Goal: Use online tool/utility: Utilize a website feature to perform a specific function

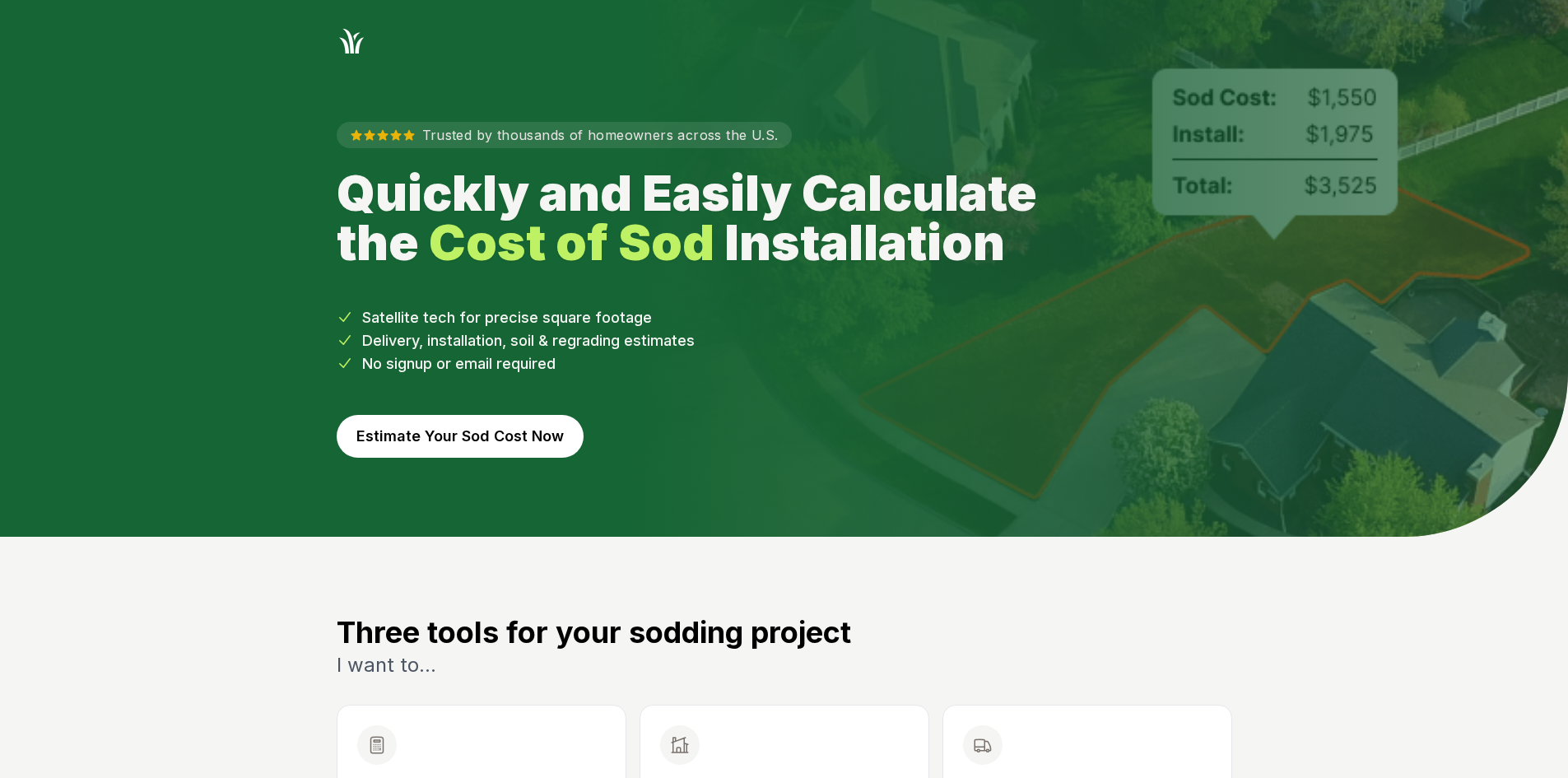
click at [565, 428] on button "Estimate Your Sod Cost Now" at bounding box center [459, 436] width 247 height 43
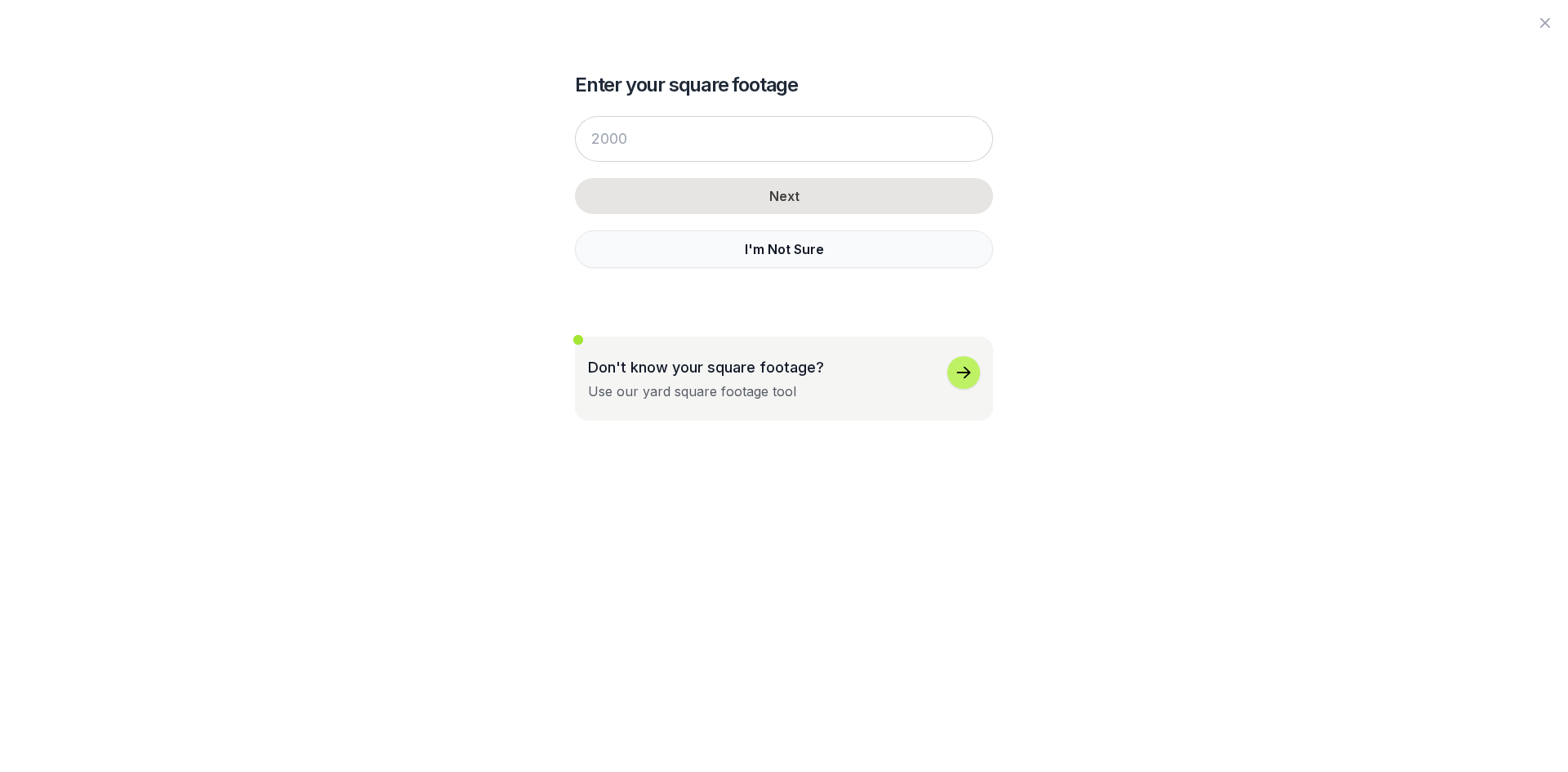
click at [681, 265] on button "I'm Not Sure" at bounding box center [784, 249] width 418 height 37
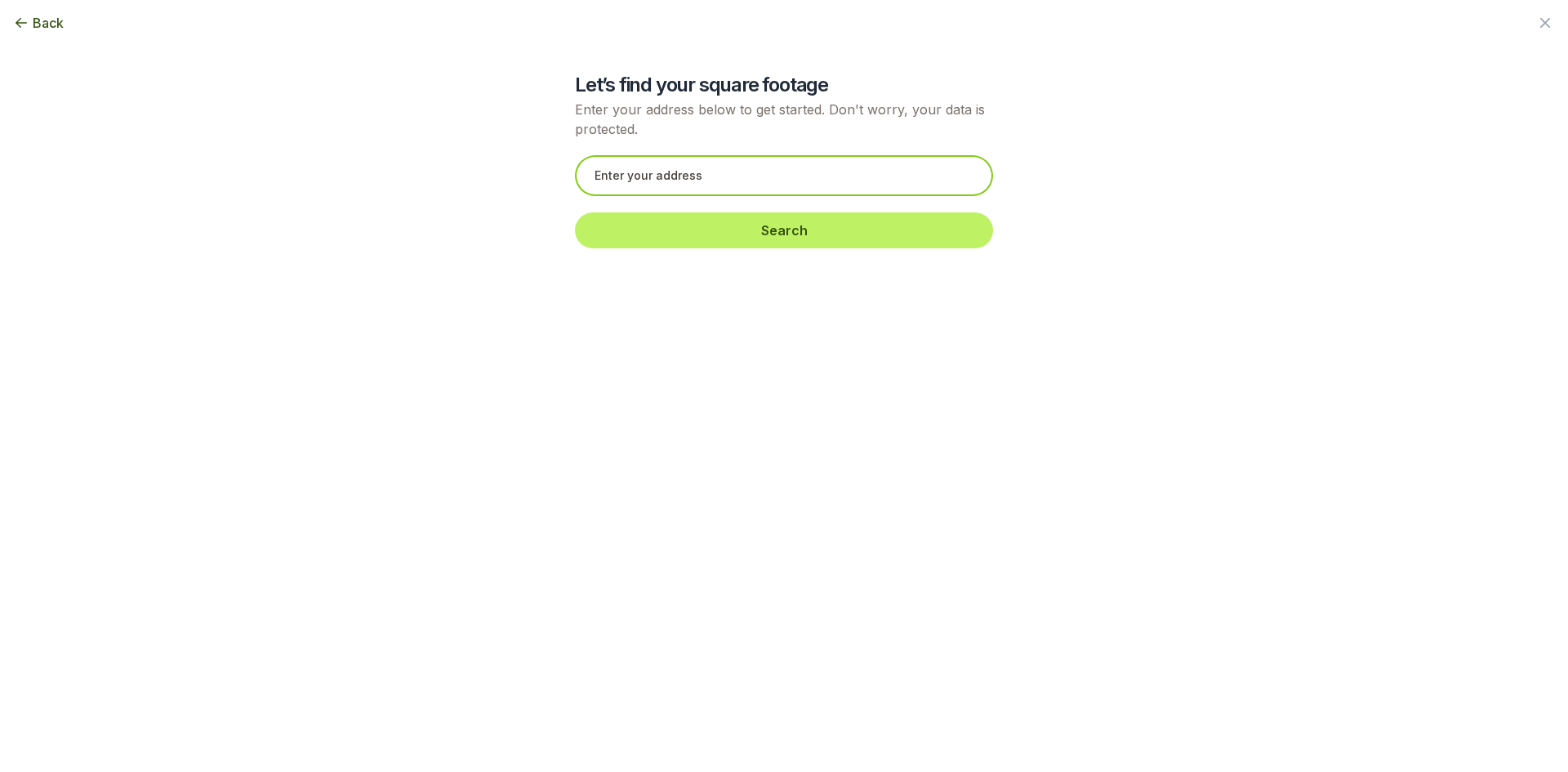
click at [688, 191] on input "text" at bounding box center [784, 175] width 418 height 41
paste input "[STREET_ADDRESS][PERSON_NAME]"
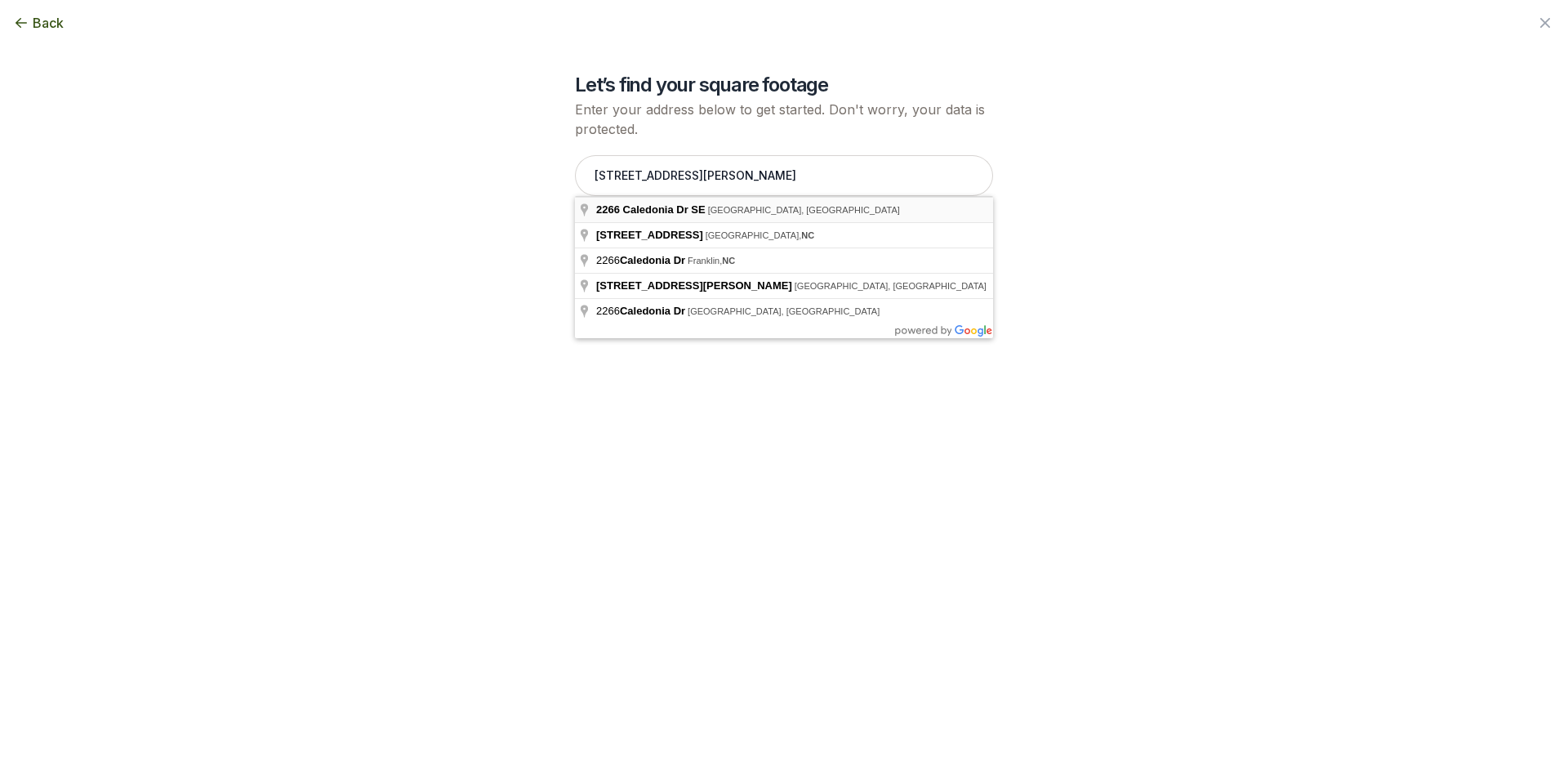
type input "[STREET_ADDRESS][PERSON_NAME]"
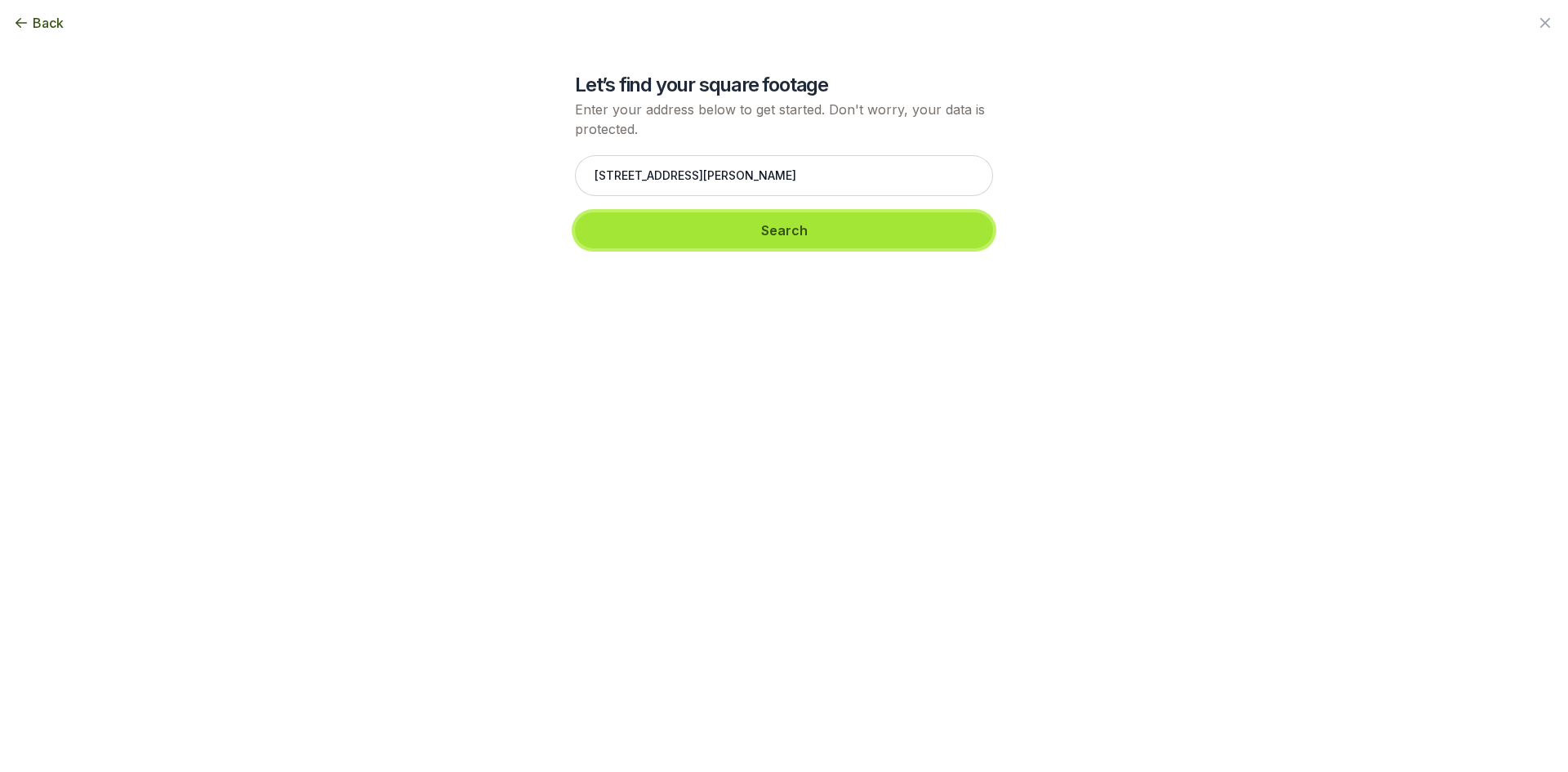
click at [679, 240] on button "Search" at bounding box center [784, 231] width 418 height 36
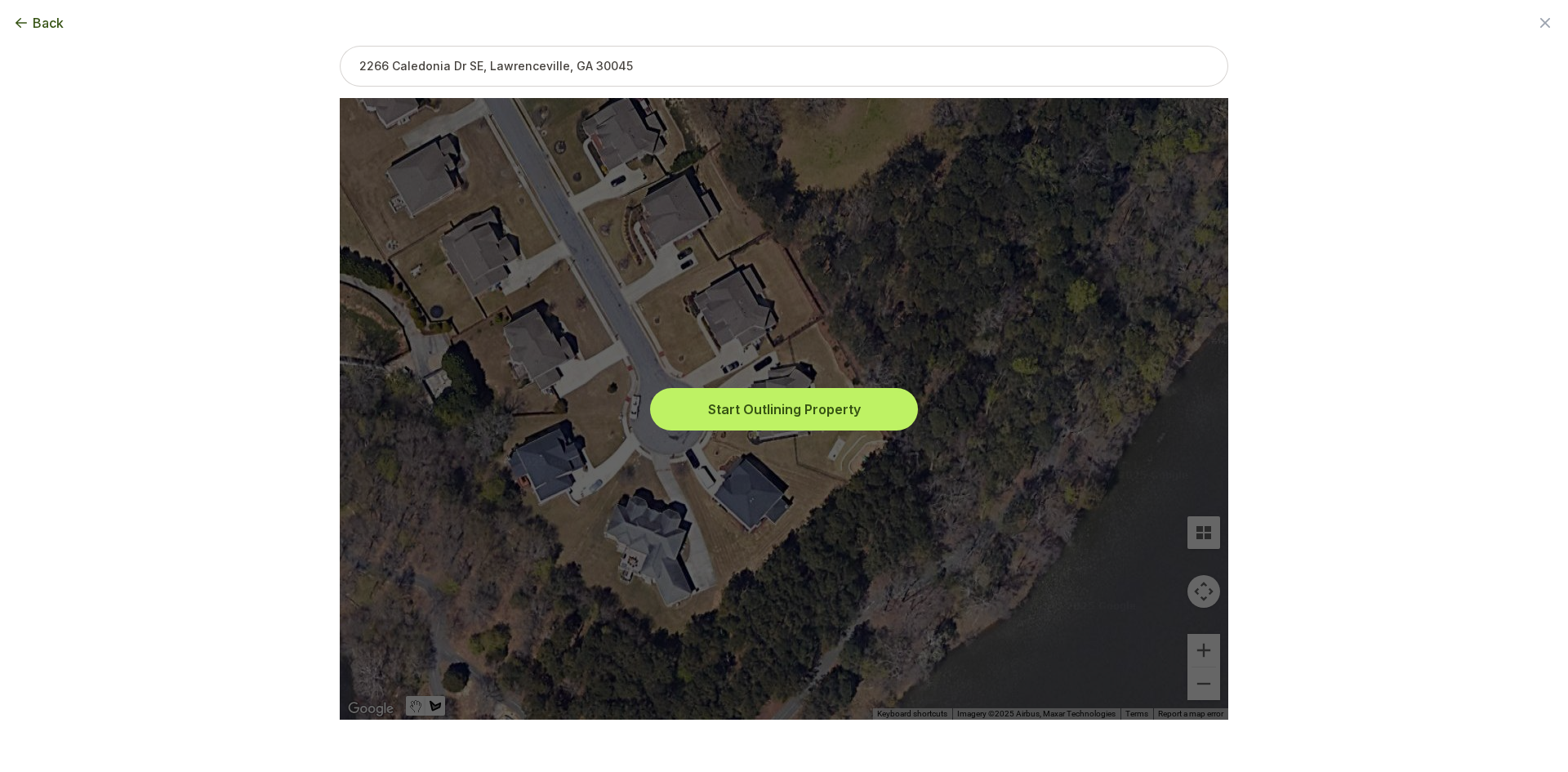
click at [748, 392] on button "Start Outlining Property" at bounding box center [784, 409] width 262 height 36
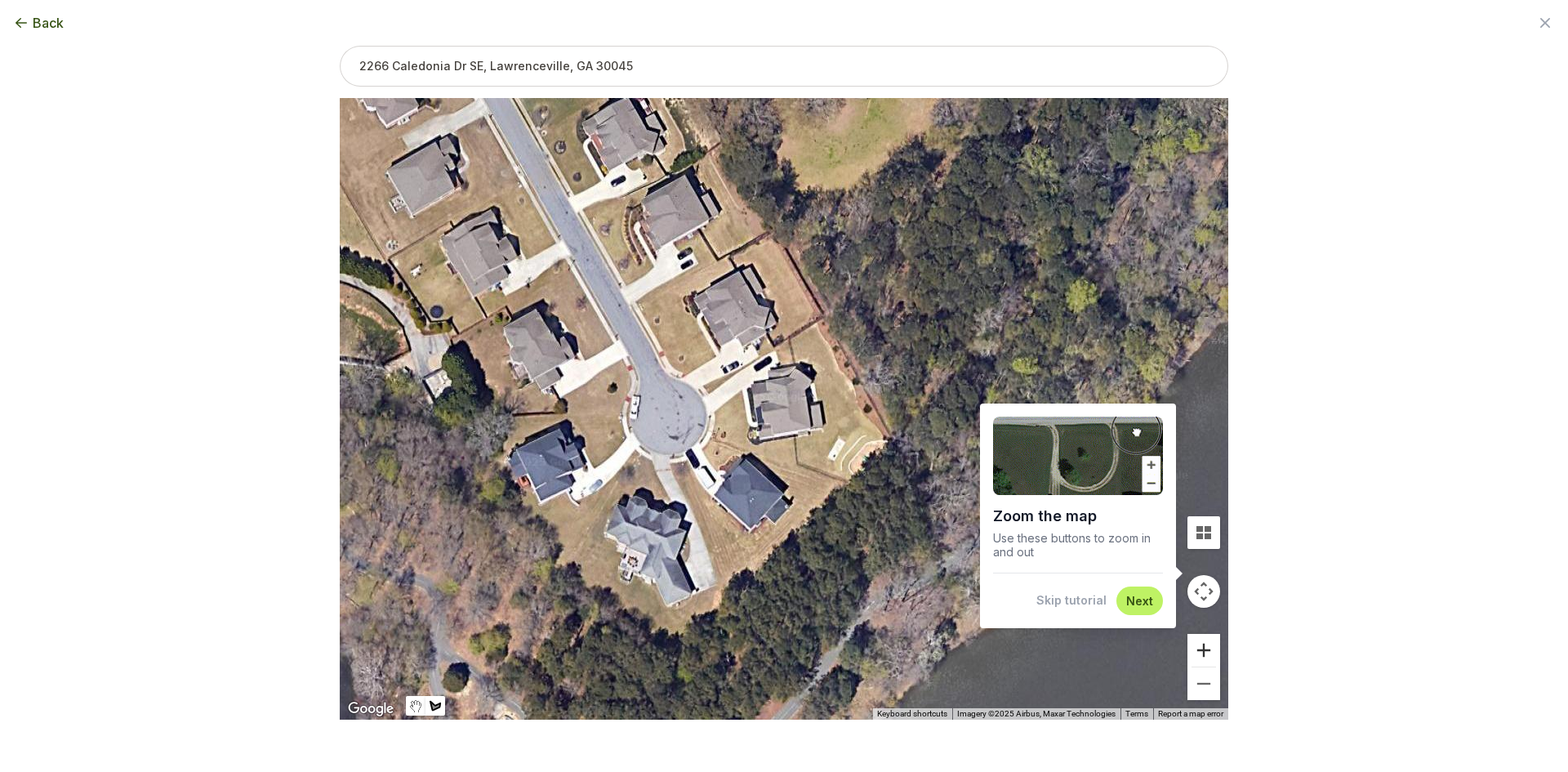
click at [1192, 646] on button "Zoom in" at bounding box center [1203, 650] width 33 height 33
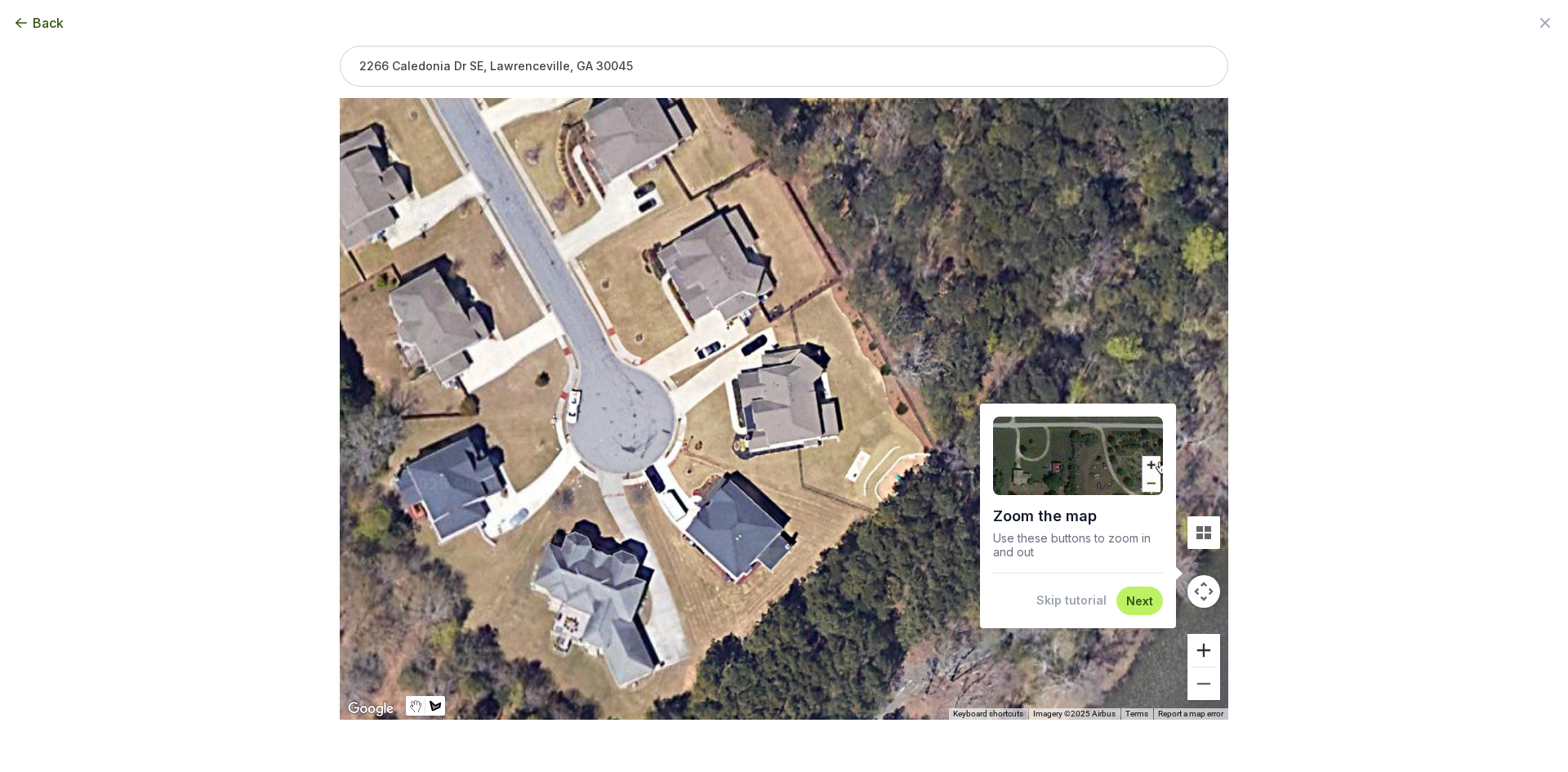
click at [1192, 646] on button "Zoom in" at bounding box center [1203, 650] width 33 height 33
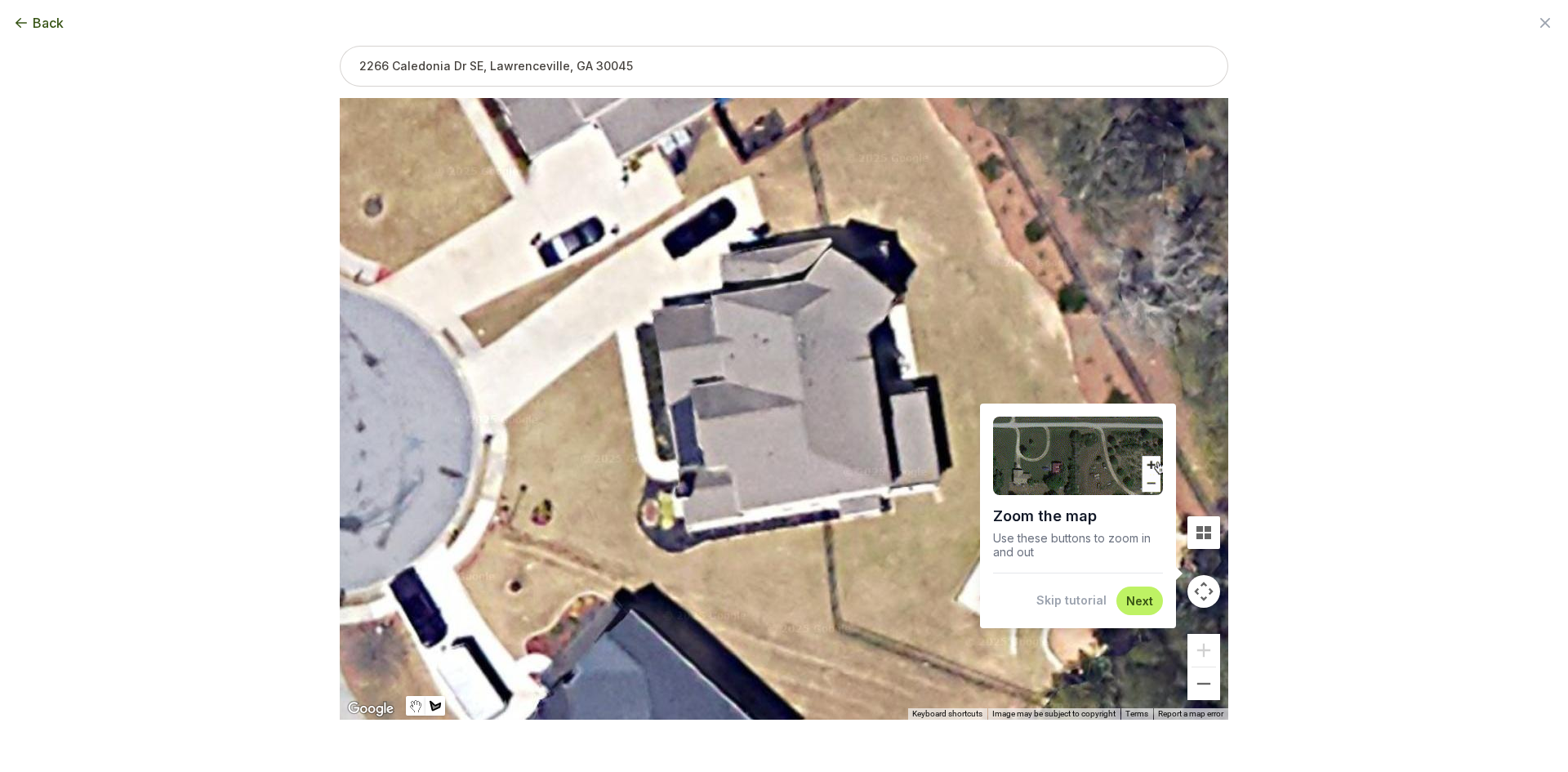
click at [1073, 601] on button "Skip tutorial" at bounding box center [1071, 600] width 70 height 16
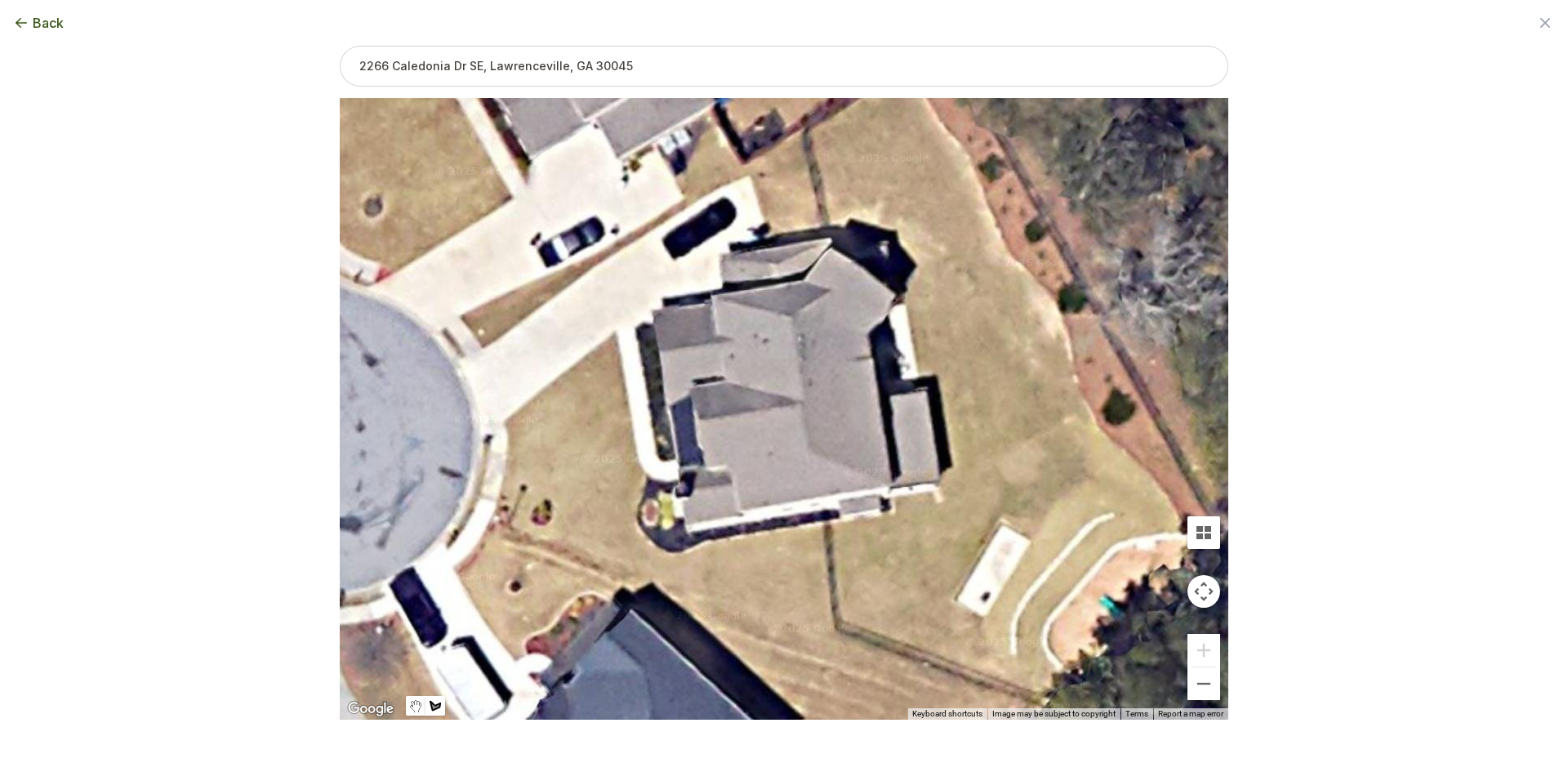
click at [614, 332] on div at bounding box center [784, 409] width 888 height 622
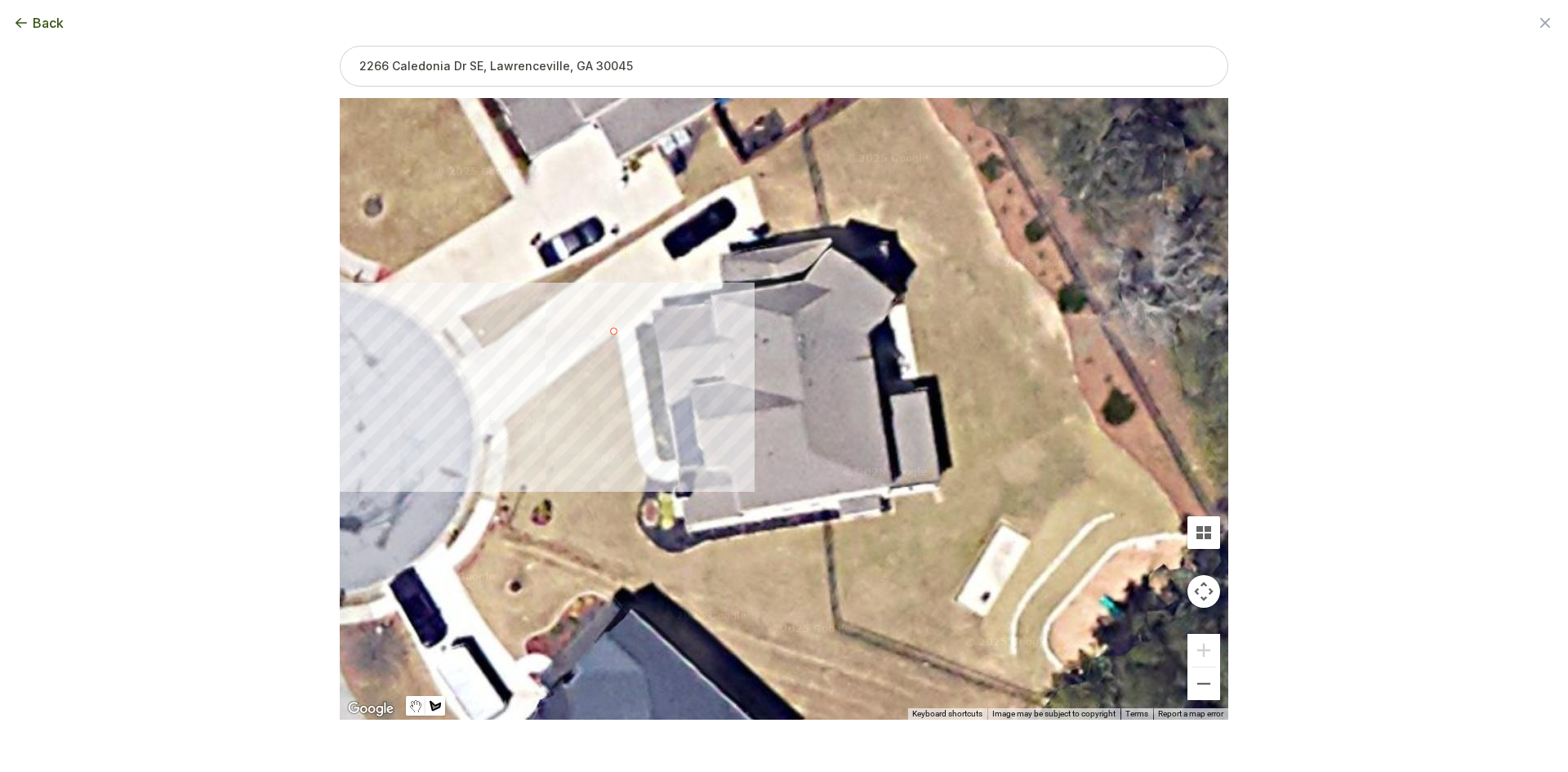
click at [502, 423] on div at bounding box center [784, 409] width 888 height 622
click at [511, 447] on div at bounding box center [784, 409] width 888 height 622
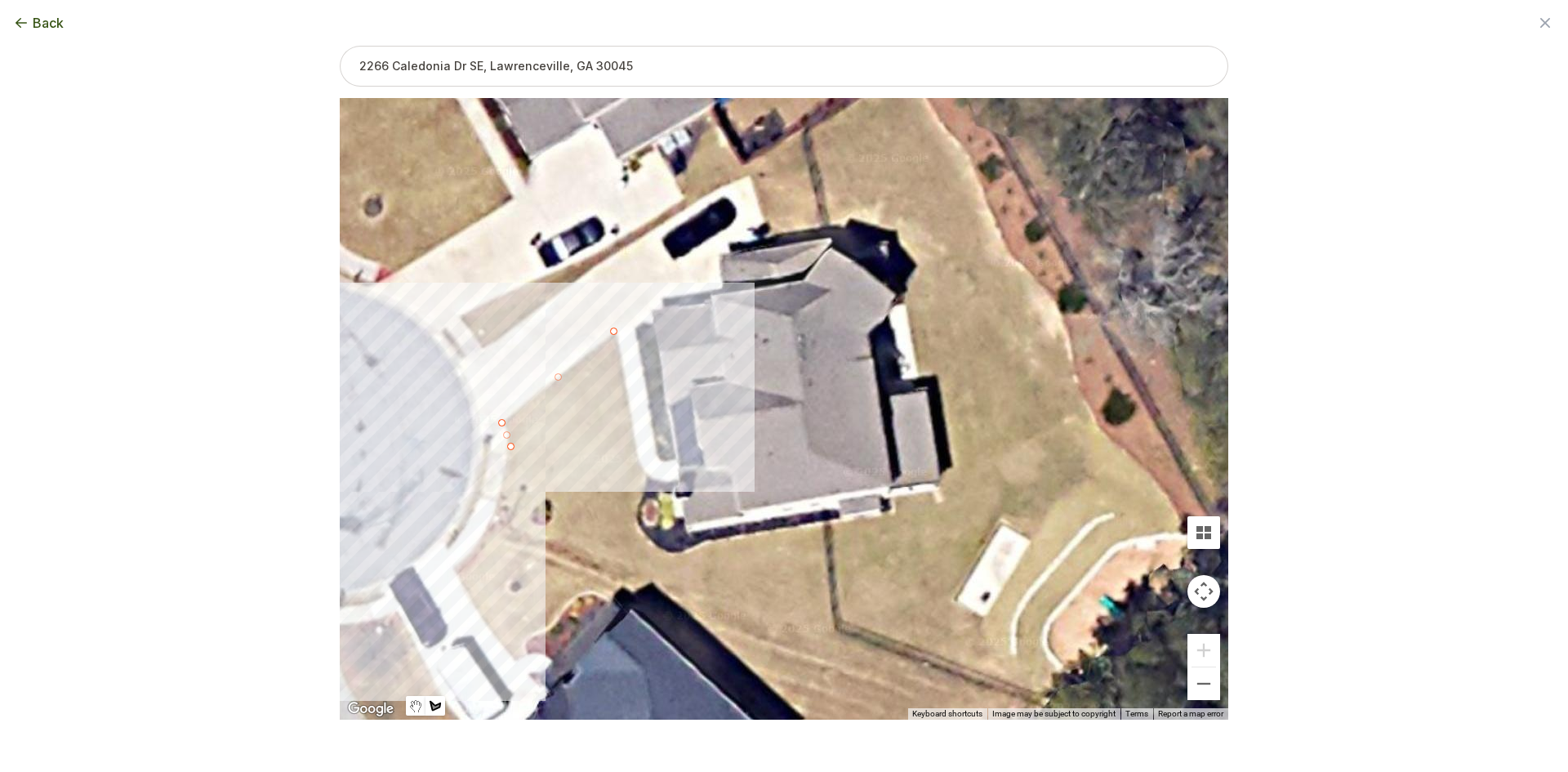
click at [492, 519] on div at bounding box center [784, 409] width 888 height 622
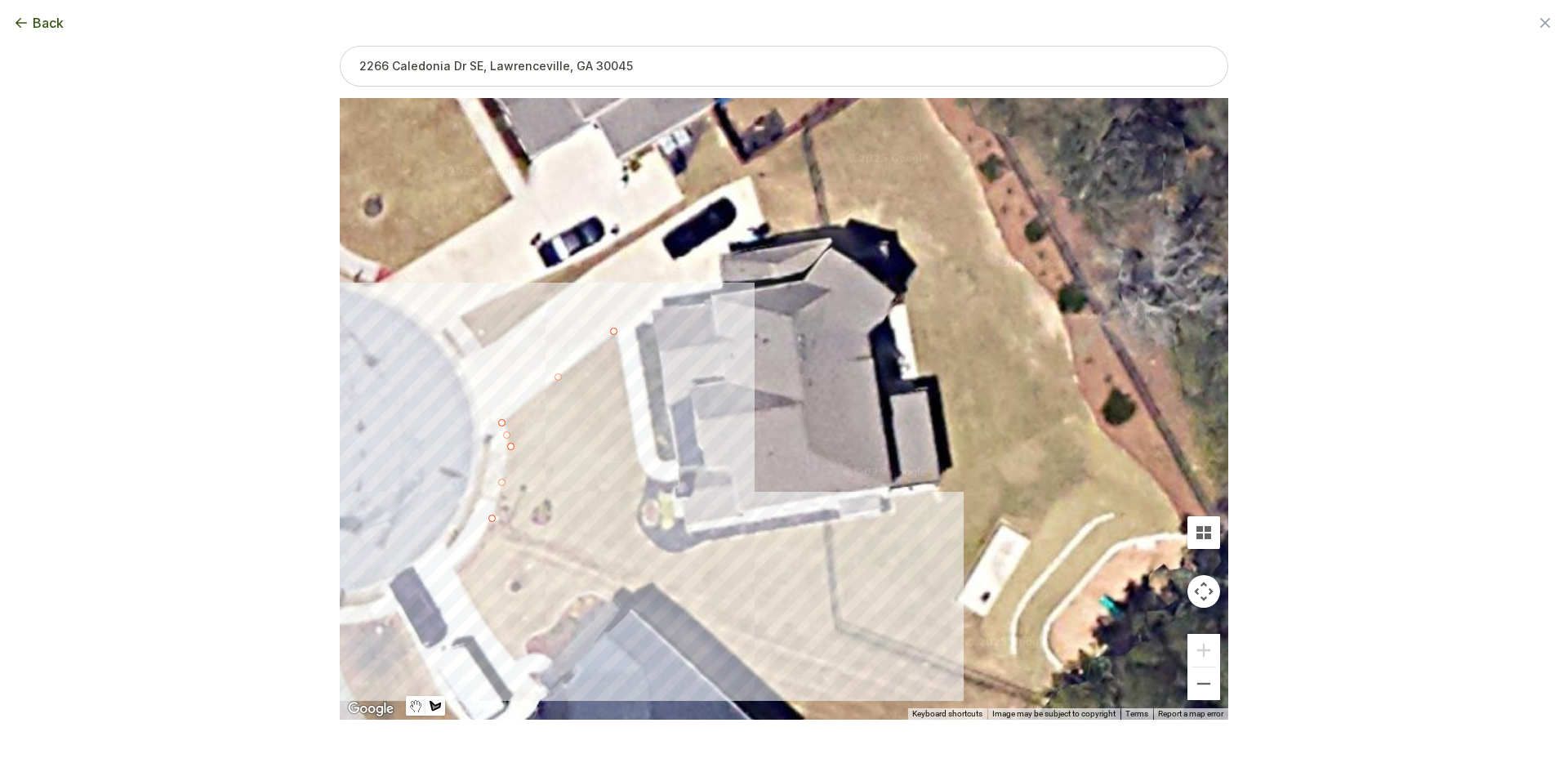
click at [837, 632] on div at bounding box center [784, 409] width 888 height 622
click at [824, 528] on div at bounding box center [784, 409] width 888 height 622
click at [704, 542] on div at bounding box center [784, 409] width 888 height 622
click at [678, 557] on div at bounding box center [784, 409] width 888 height 622
click at [633, 531] on div at bounding box center [784, 409] width 888 height 622
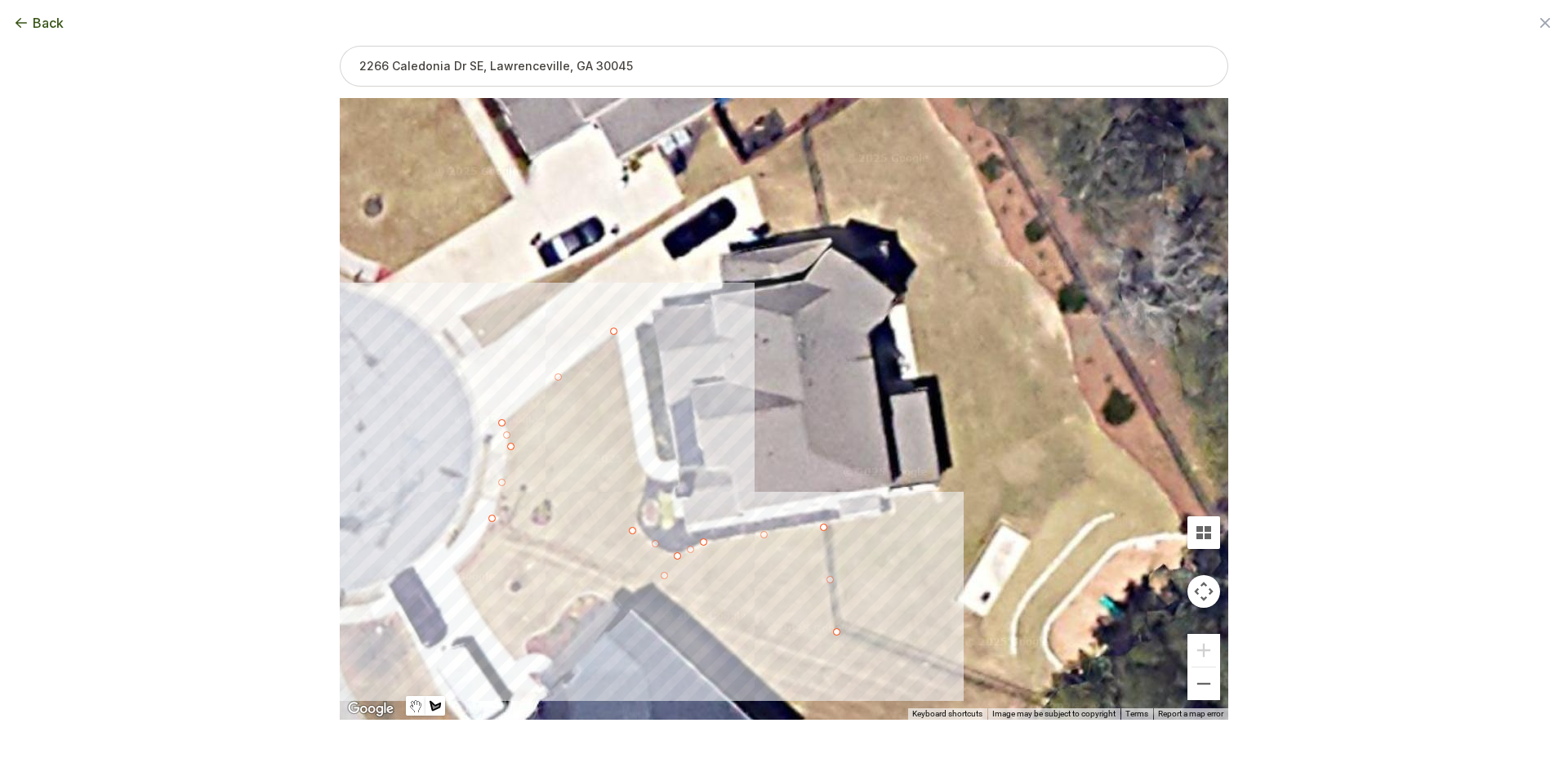
click at [639, 506] on div at bounding box center [784, 409] width 888 height 622
click at [648, 475] on div at bounding box center [784, 409] width 888 height 622
click at [634, 450] on div at bounding box center [784, 409] width 888 height 622
click at [616, 332] on div at bounding box center [784, 409] width 888 height 622
click at [644, 748] on button "Select another area" at bounding box center [672, 746] width 117 height 16
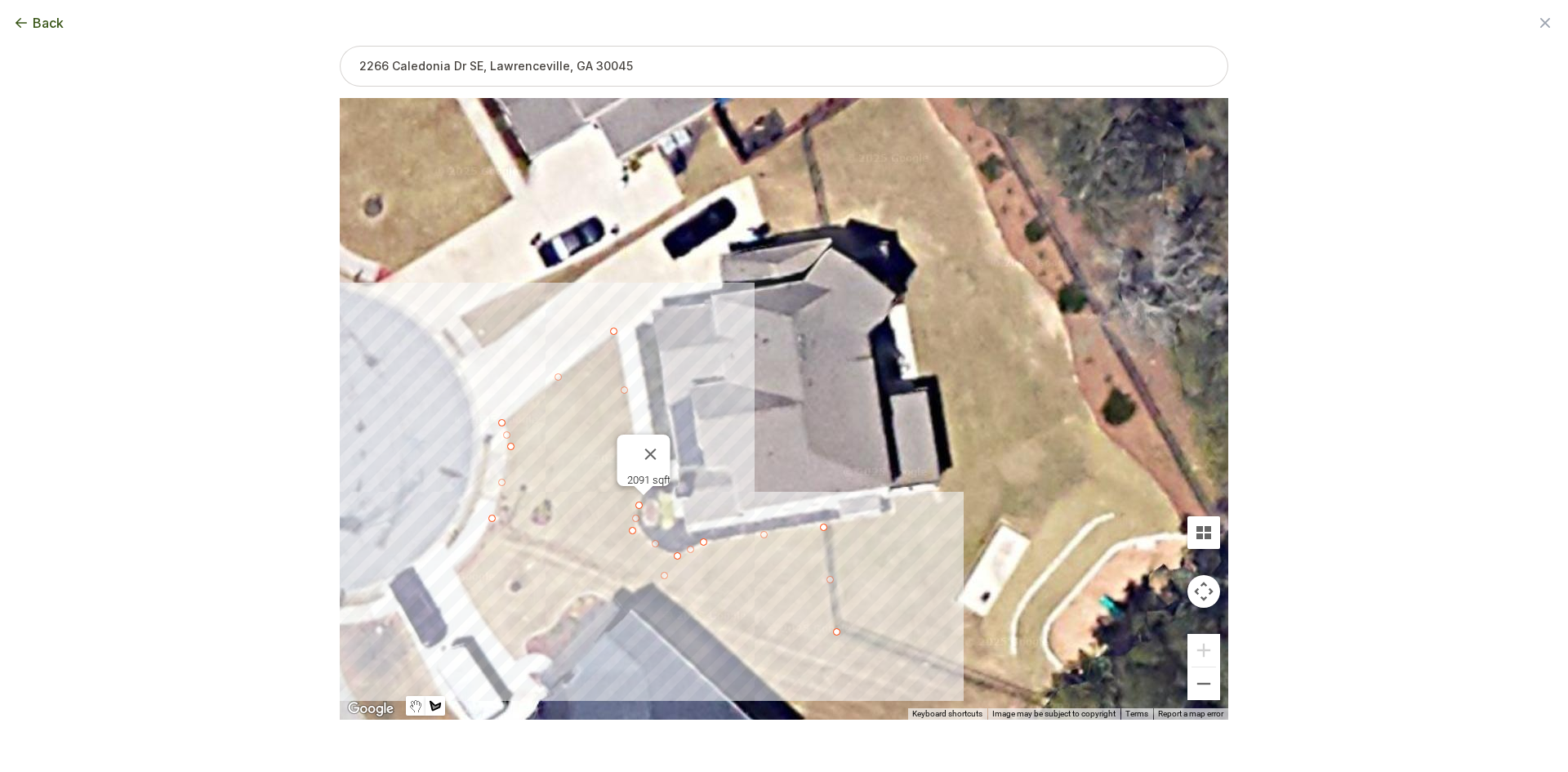
click at [485, 350] on div at bounding box center [784, 409] width 888 height 622
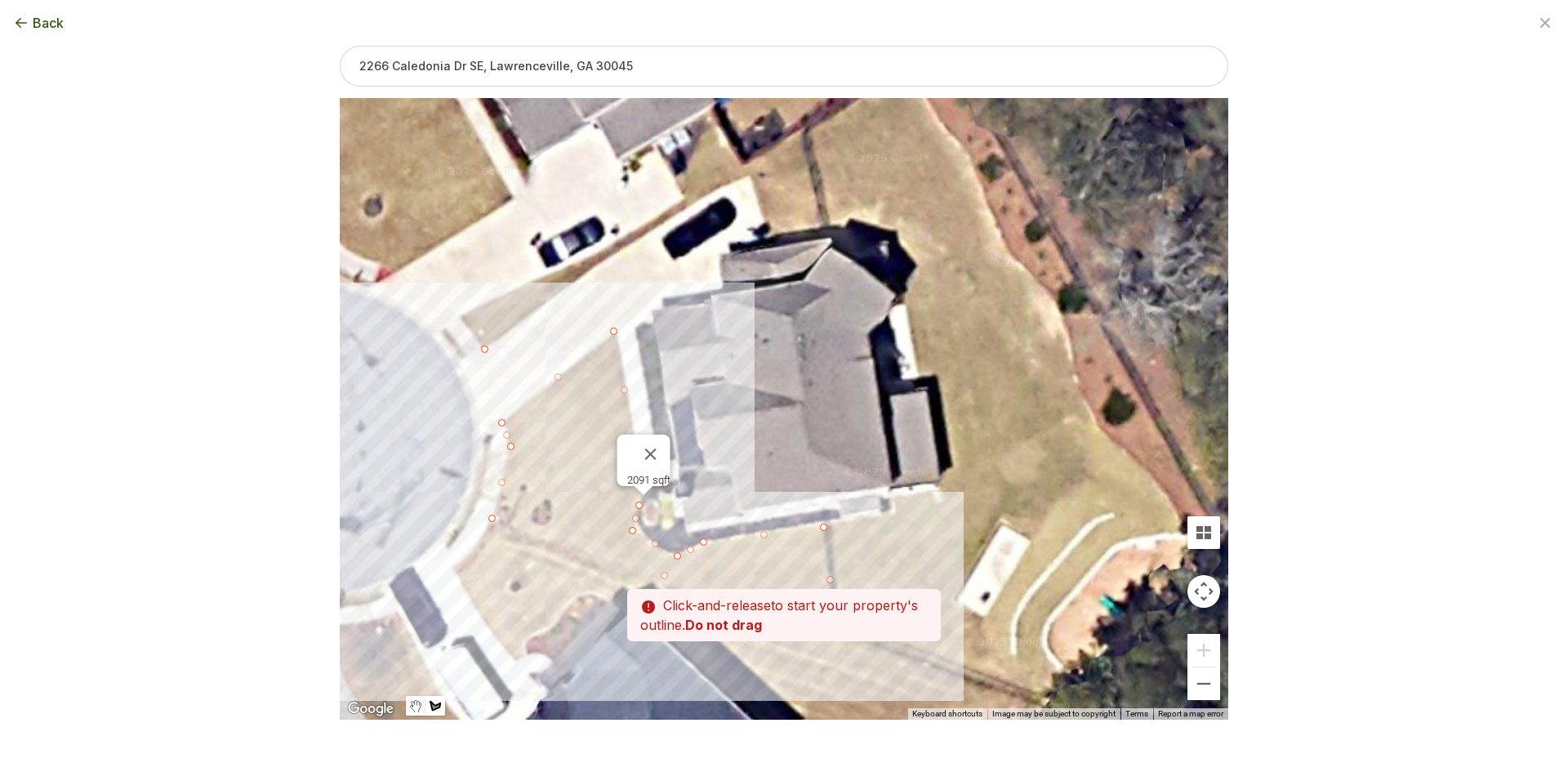
click at [470, 328] on div at bounding box center [784, 409] width 888 height 622
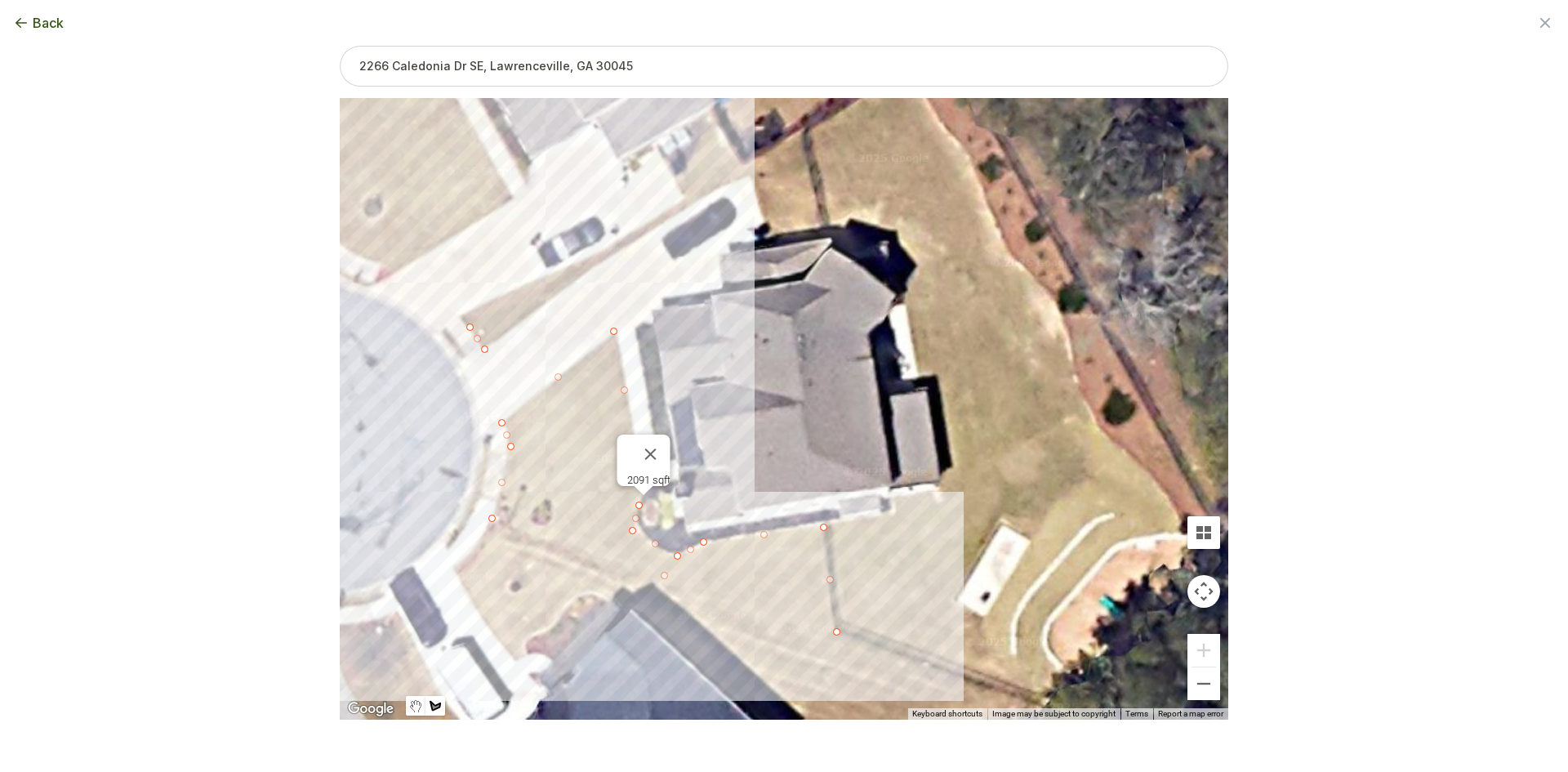
click at [664, 222] on div at bounding box center [784, 409] width 888 height 622
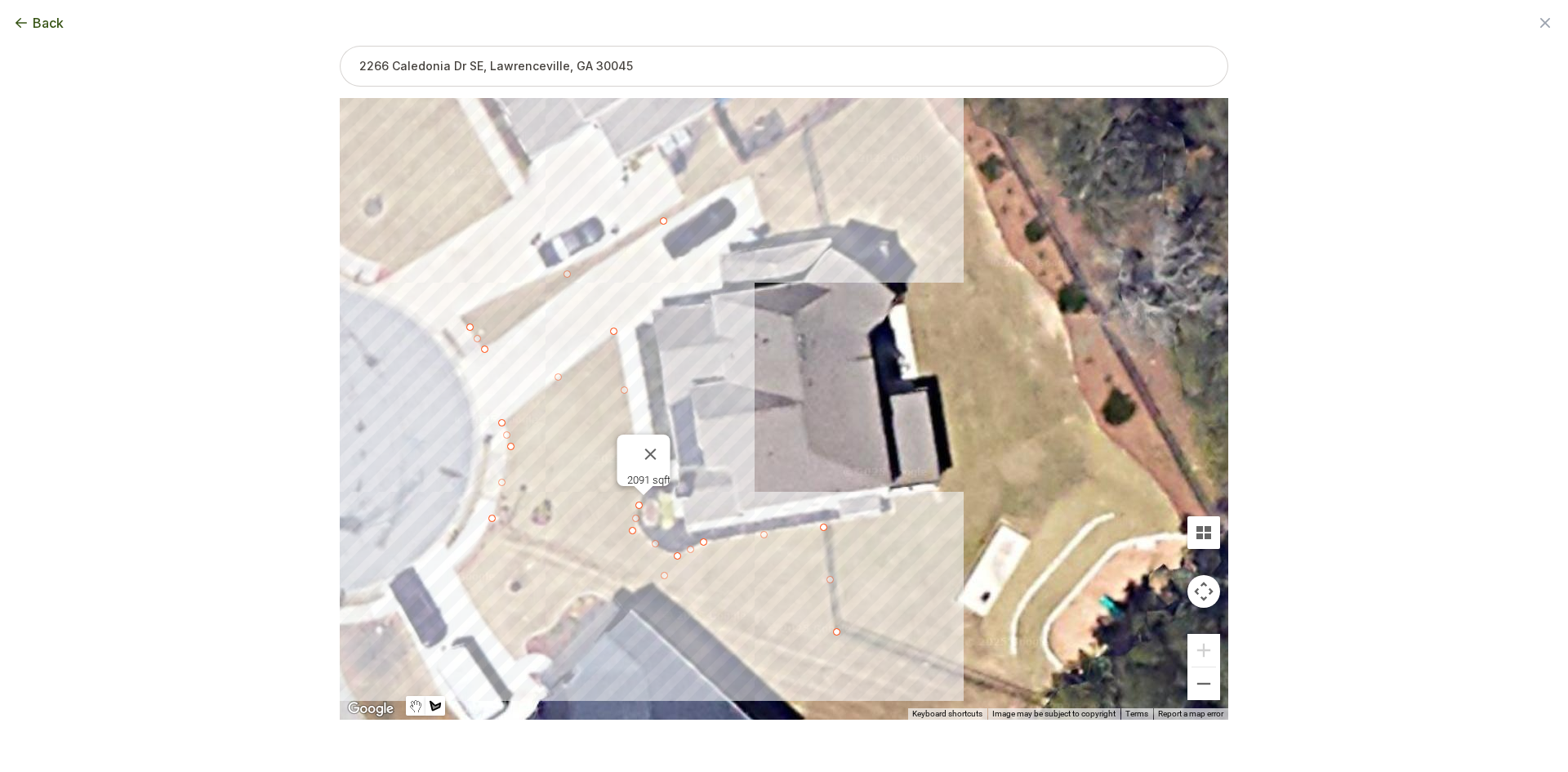
click at [803, 129] on div at bounding box center [784, 409] width 888 height 622
click at [827, 233] on div at bounding box center [784, 409] width 888 height 622
click at [768, 246] on div at bounding box center [784, 409] width 888 height 622
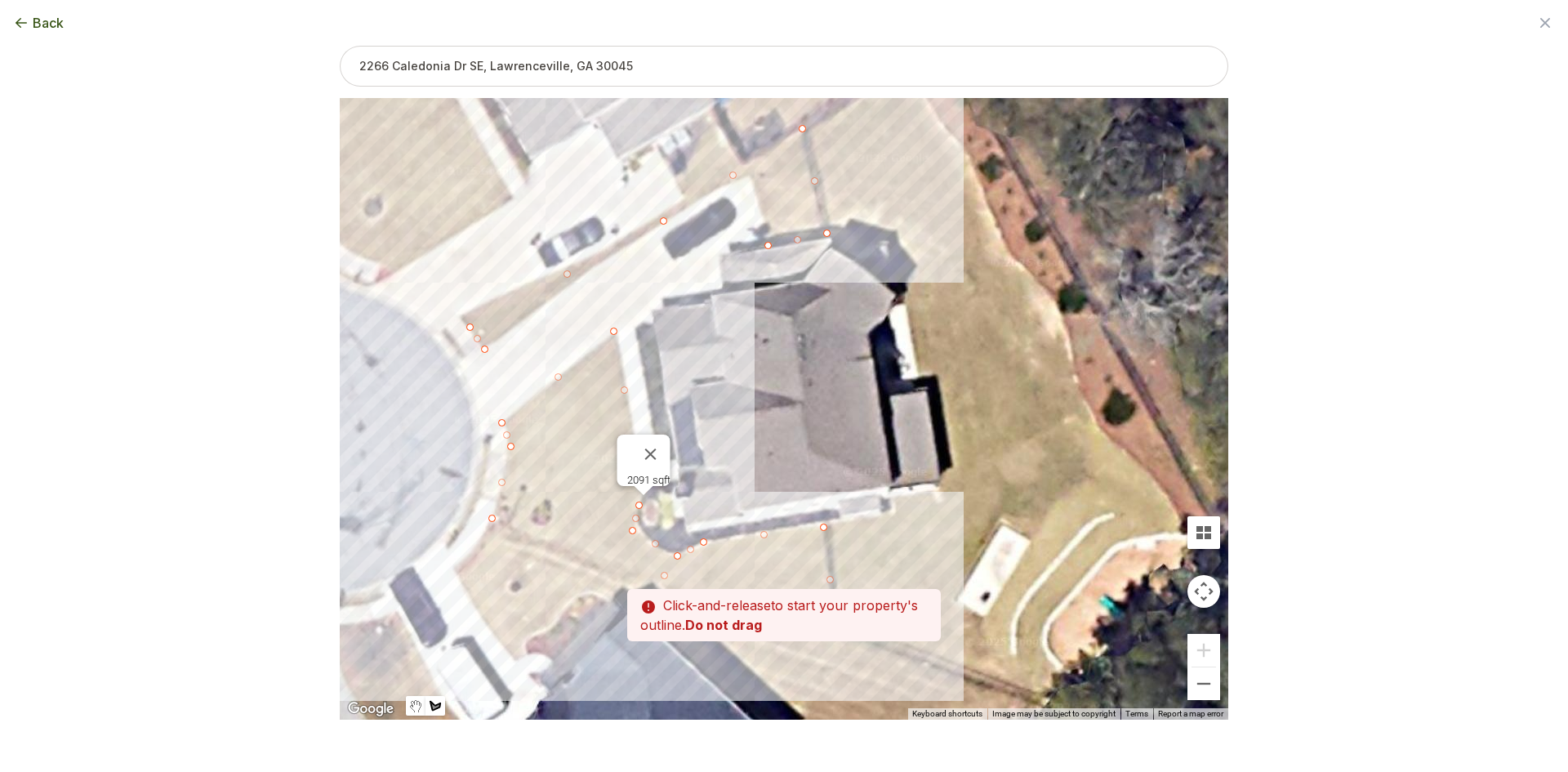
click at [749, 174] on div at bounding box center [784, 409] width 888 height 622
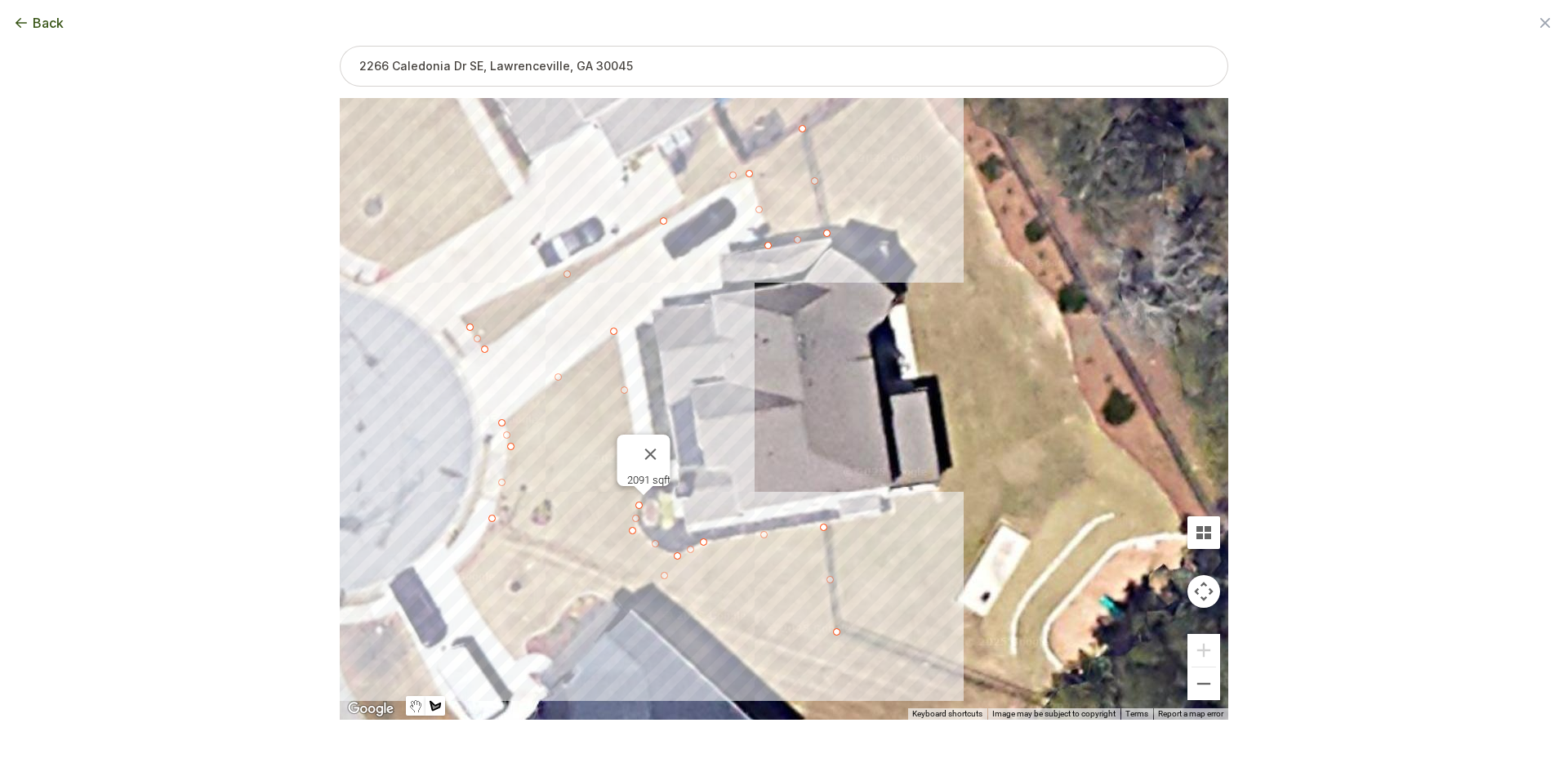
click at [678, 213] on div at bounding box center [784, 409] width 888 height 622
click at [574, 280] on div at bounding box center [784, 409] width 888 height 622
click at [482, 352] on div at bounding box center [784, 409] width 888 height 622
click at [676, 745] on button "Select another area" at bounding box center [672, 746] width 117 height 16
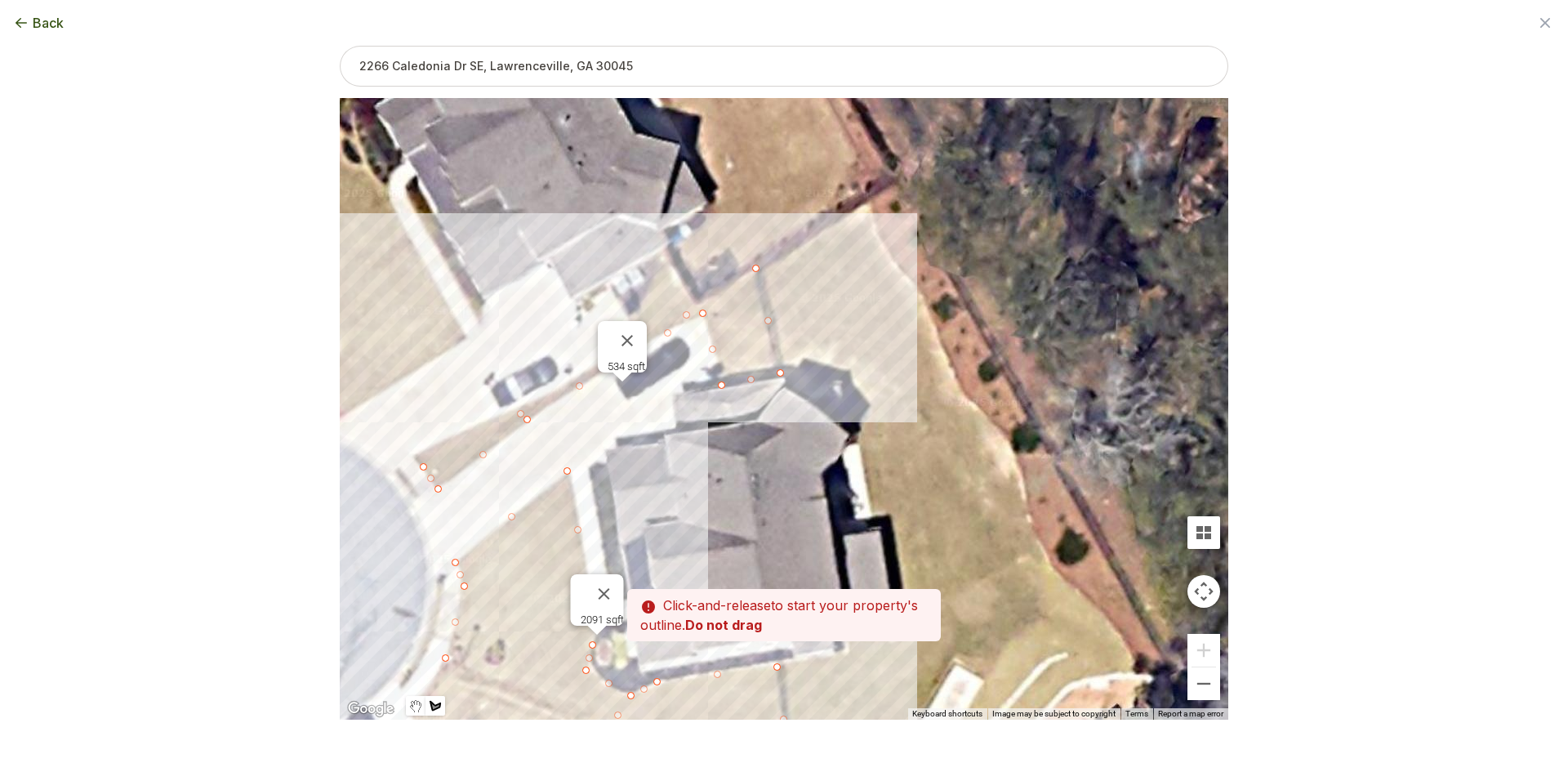
drag, startPoint x: 952, startPoint y: 324, endPoint x: 903, endPoint y: 467, distance: 151.2
click at [903, 467] on div at bounding box center [784, 409] width 888 height 622
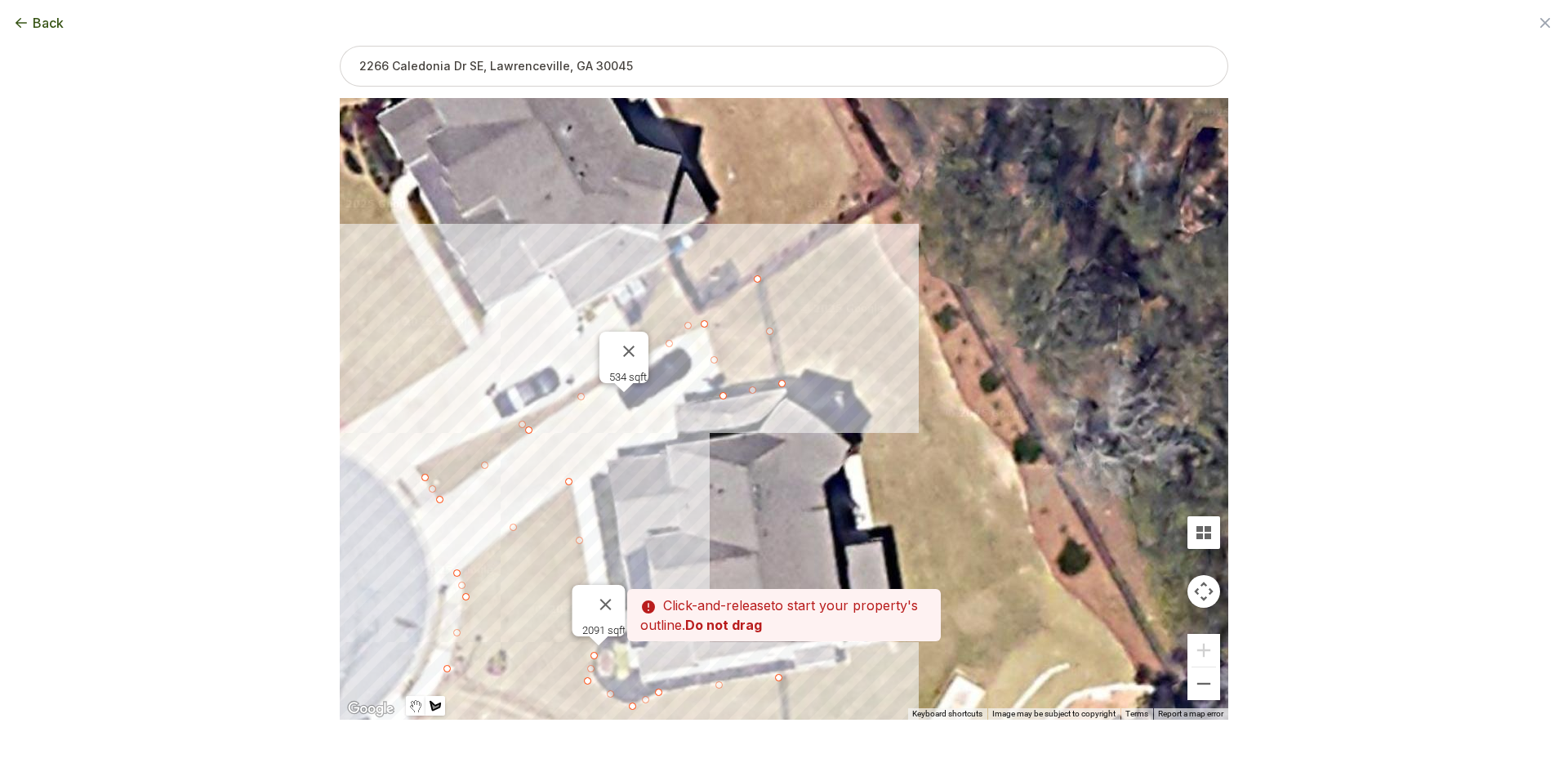
click at [787, 382] on div at bounding box center [784, 409] width 888 height 622
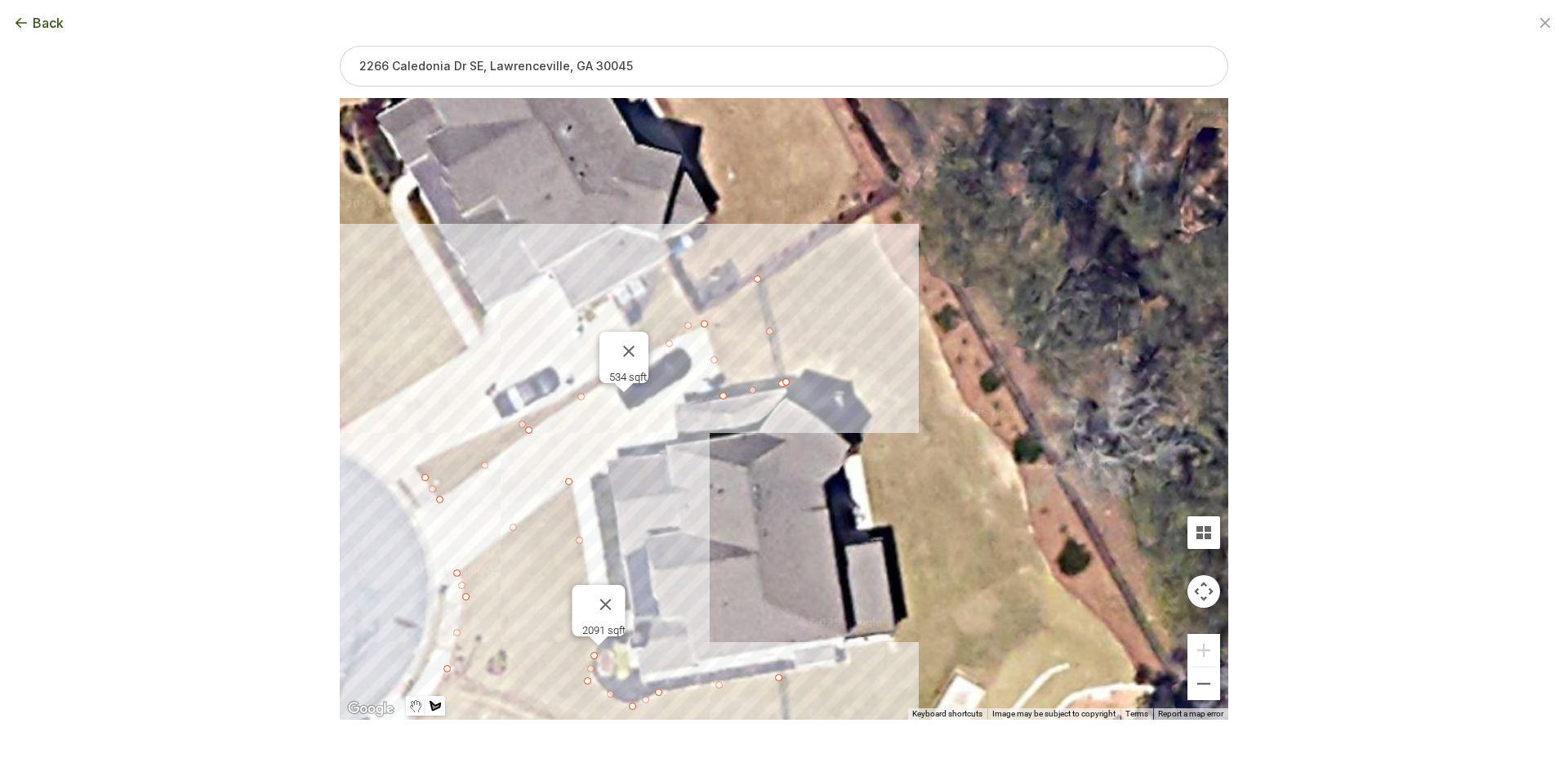
click at [760, 279] on div at bounding box center [784, 409] width 888 height 622
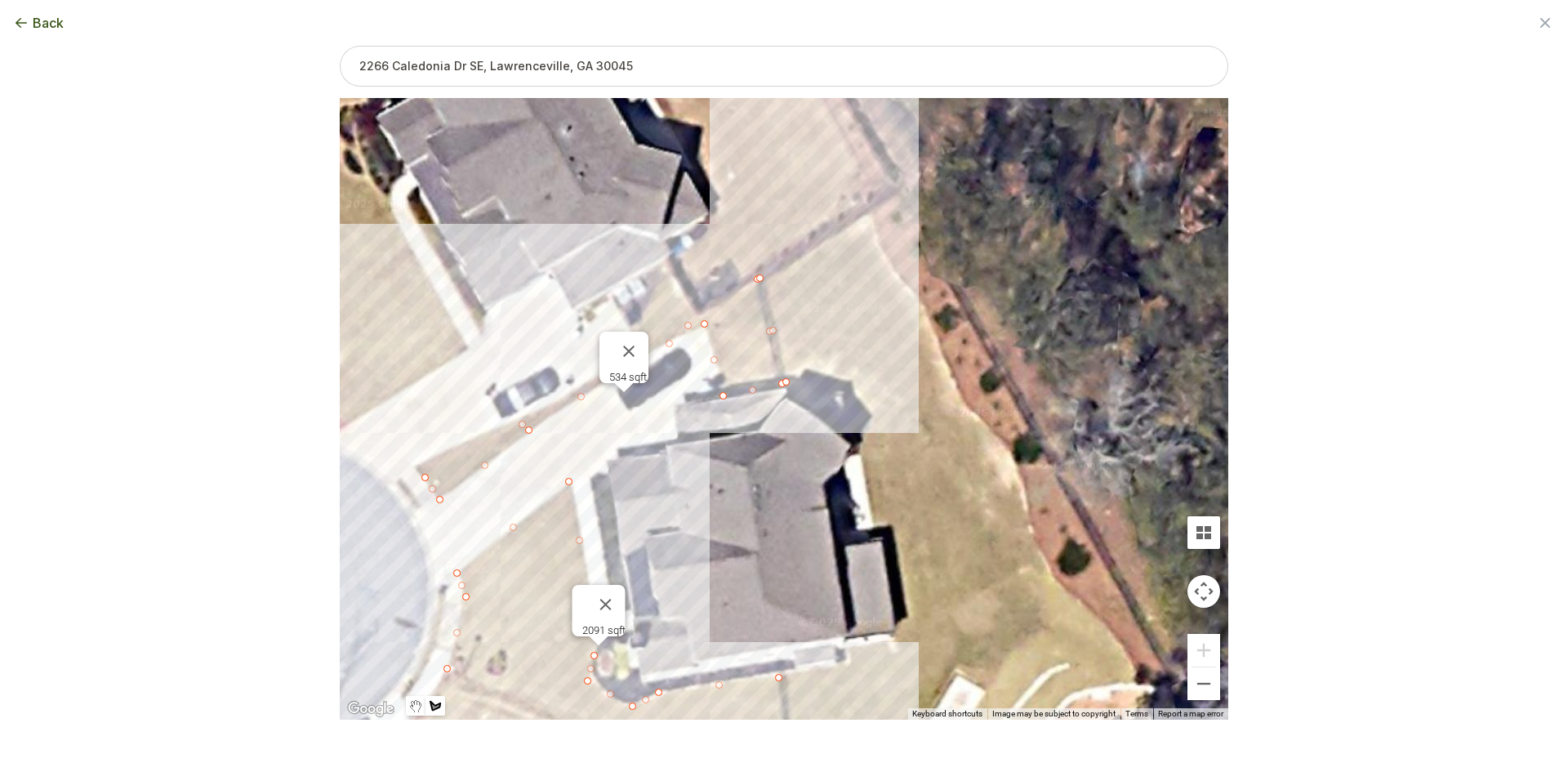
click at [871, 211] on div at bounding box center [784, 409] width 888 height 622
click at [879, 249] on div at bounding box center [784, 409] width 888 height 622
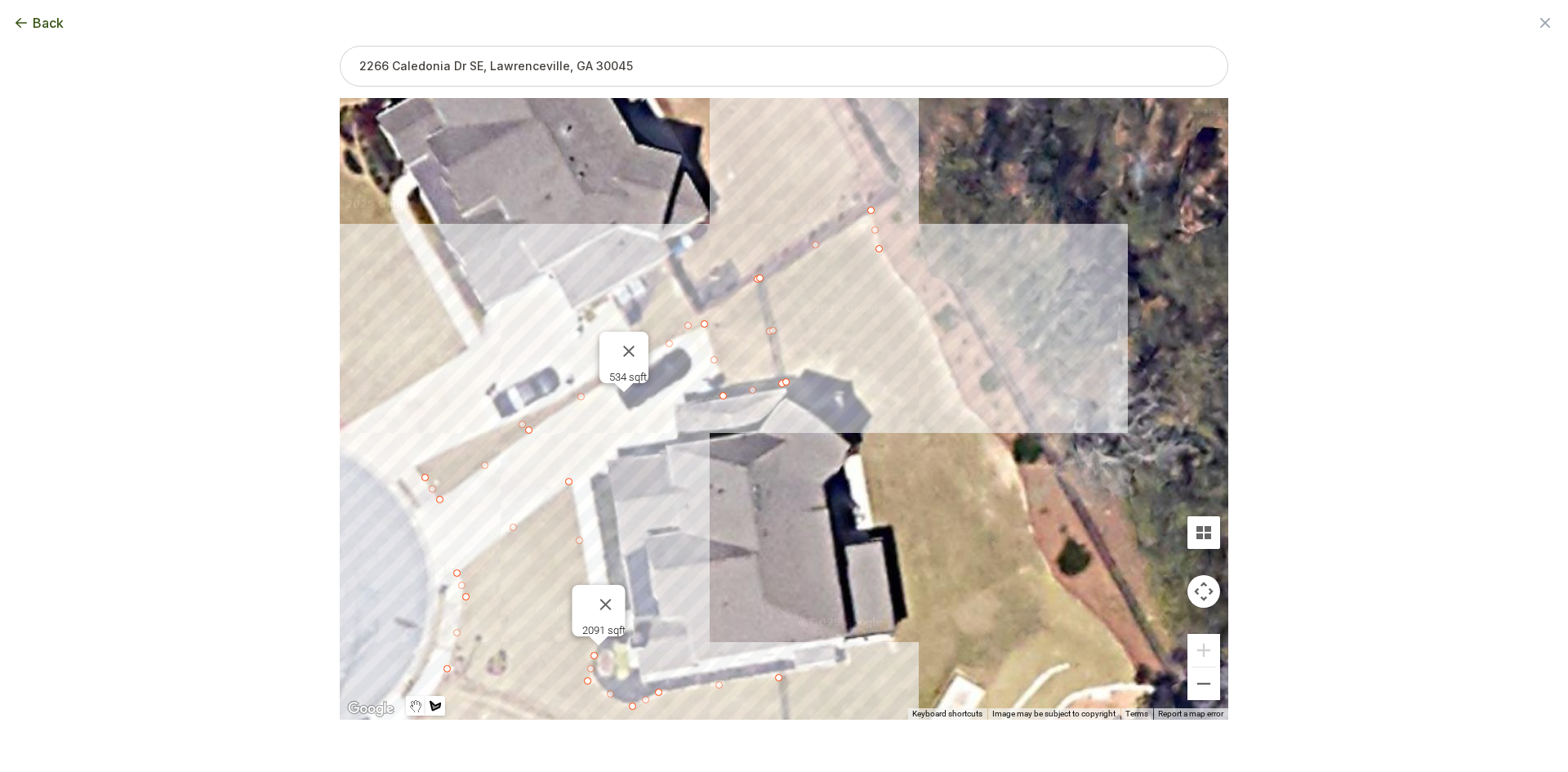
click at [922, 299] on div at bounding box center [784, 409] width 888 height 622
click at [943, 359] on div at bounding box center [784, 409] width 888 height 622
click at [967, 411] on div at bounding box center [784, 409] width 888 height 622
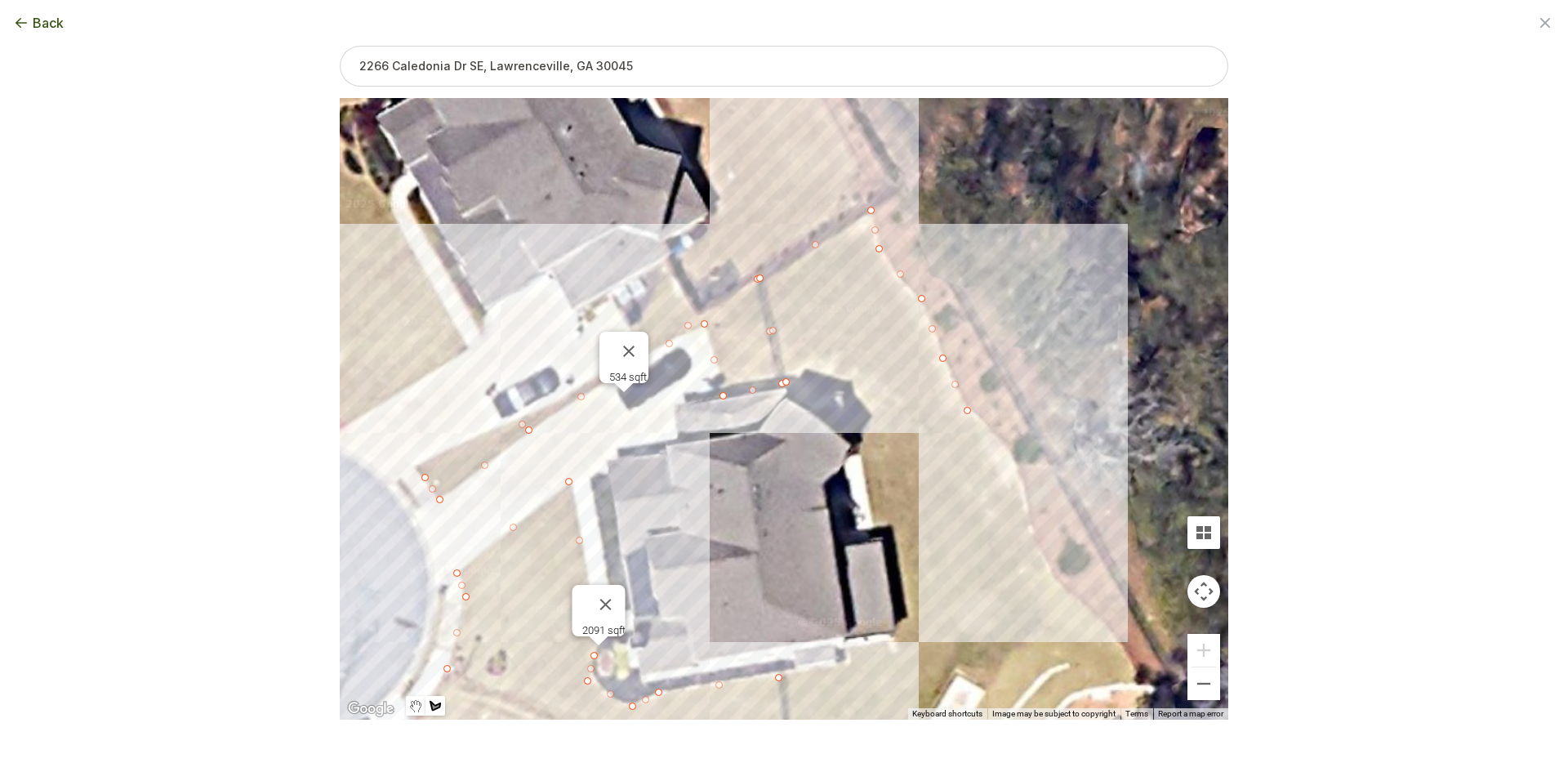
click at [1013, 454] on div at bounding box center [784, 409] width 888 height 622
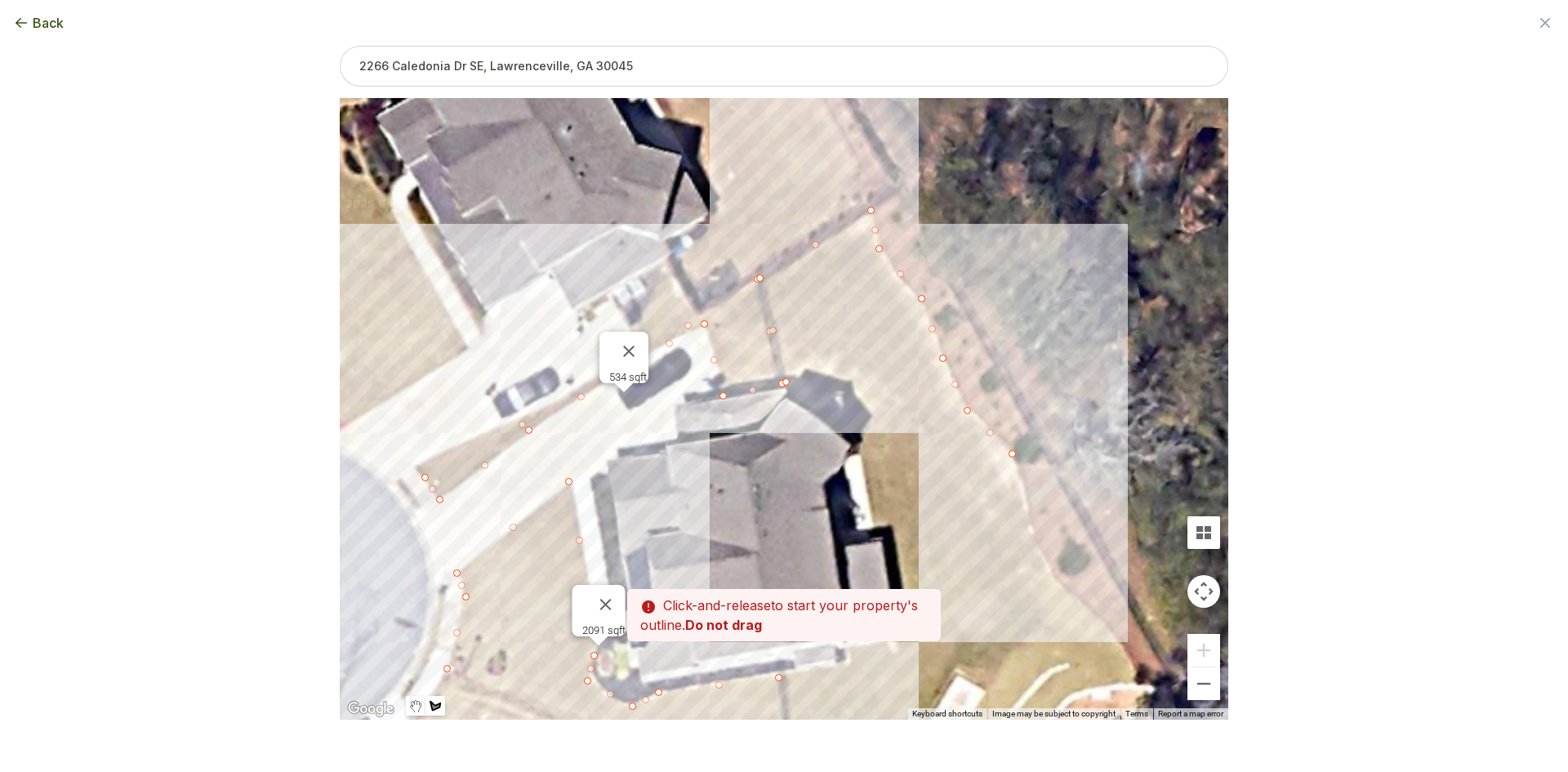
click at [1038, 535] on div at bounding box center [784, 409] width 888 height 622
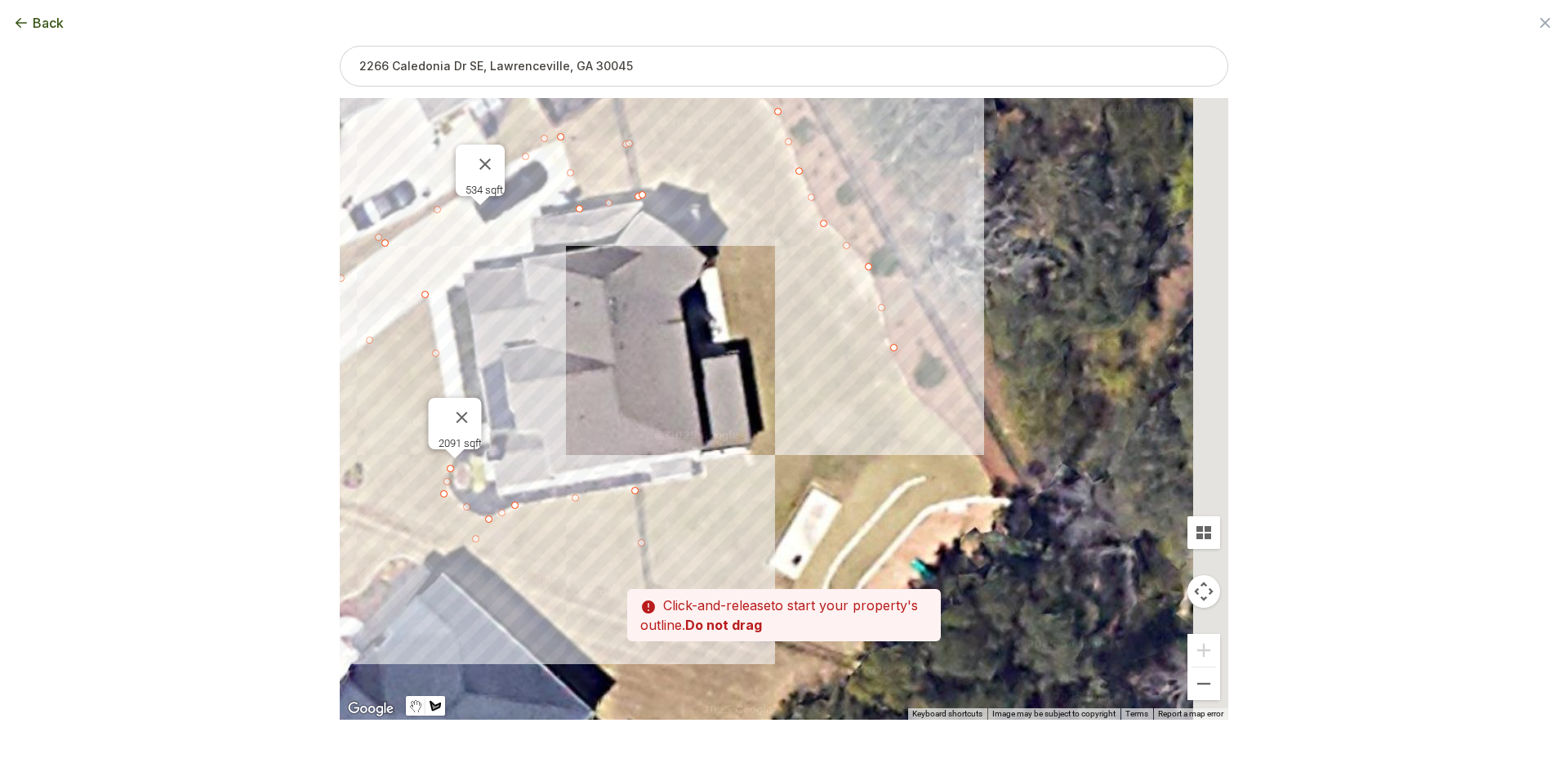
drag, startPoint x: 1031, startPoint y: 550, endPoint x: 832, endPoint y: 304, distance: 316.4
click at [832, 304] on div at bounding box center [784, 409] width 888 height 622
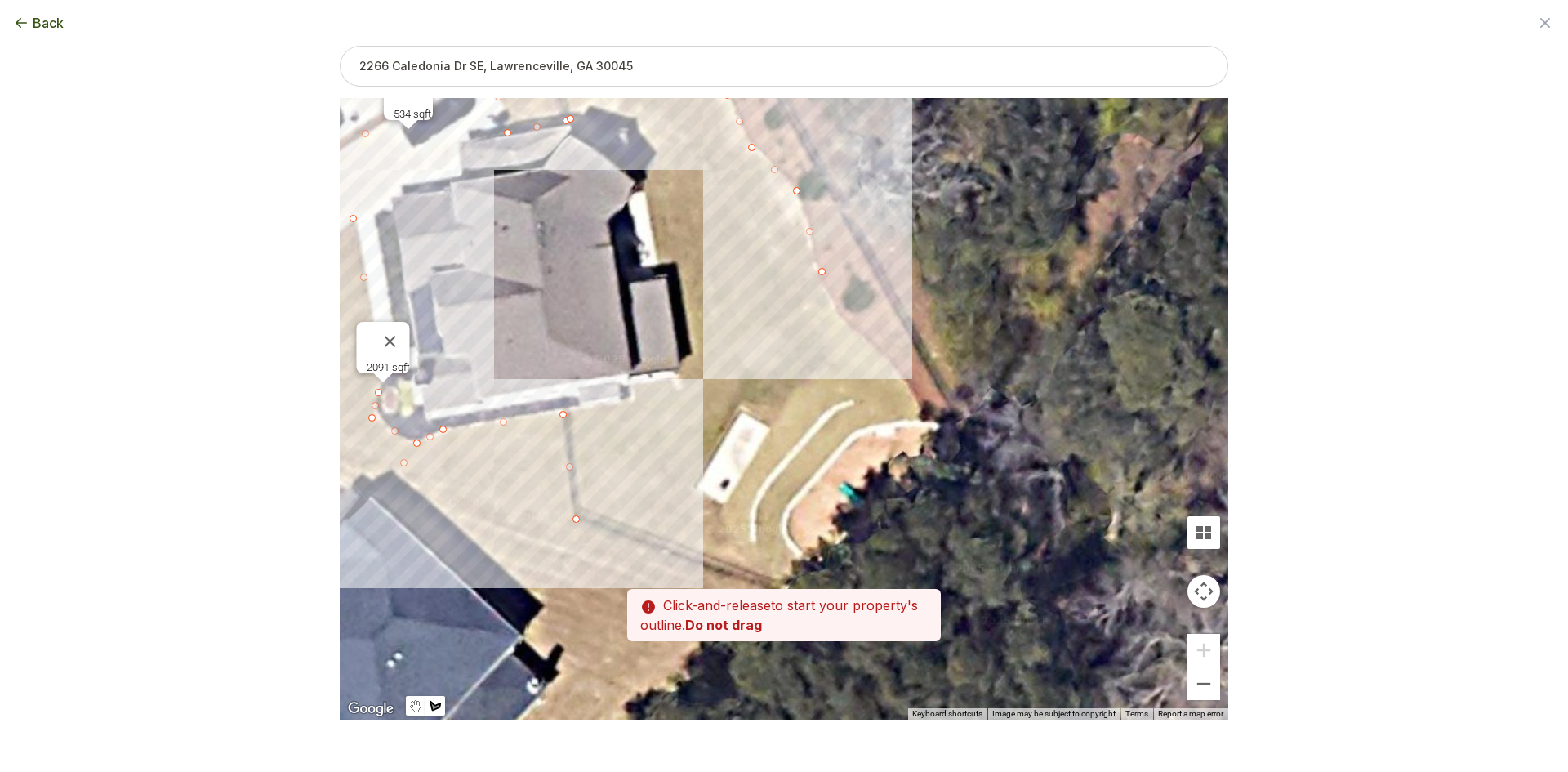
click at [845, 325] on div at bounding box center [784, 409] width 888 height 622
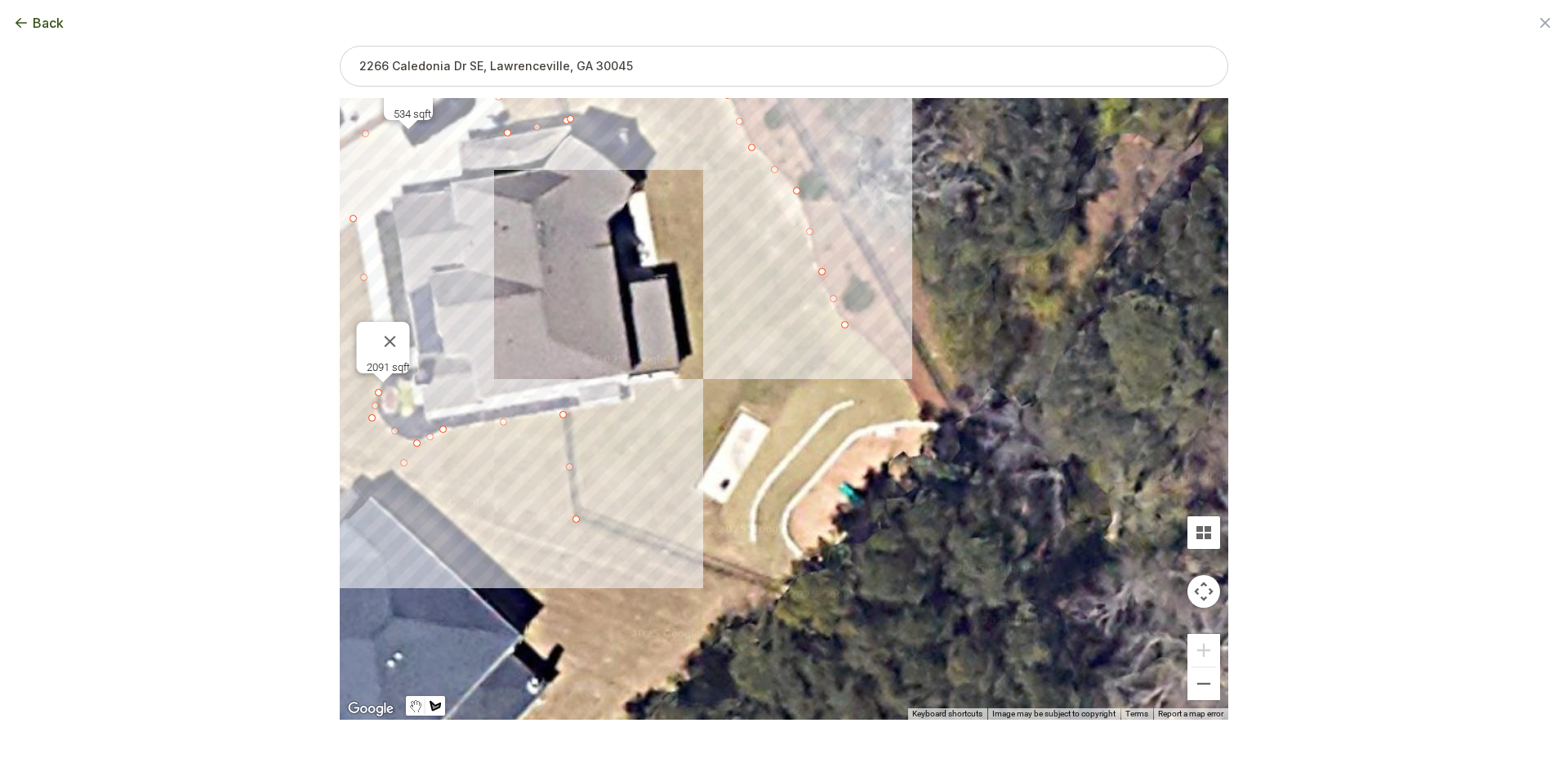
click at [888, 360] on div at bounding box center [784, 409] width 888 height 622
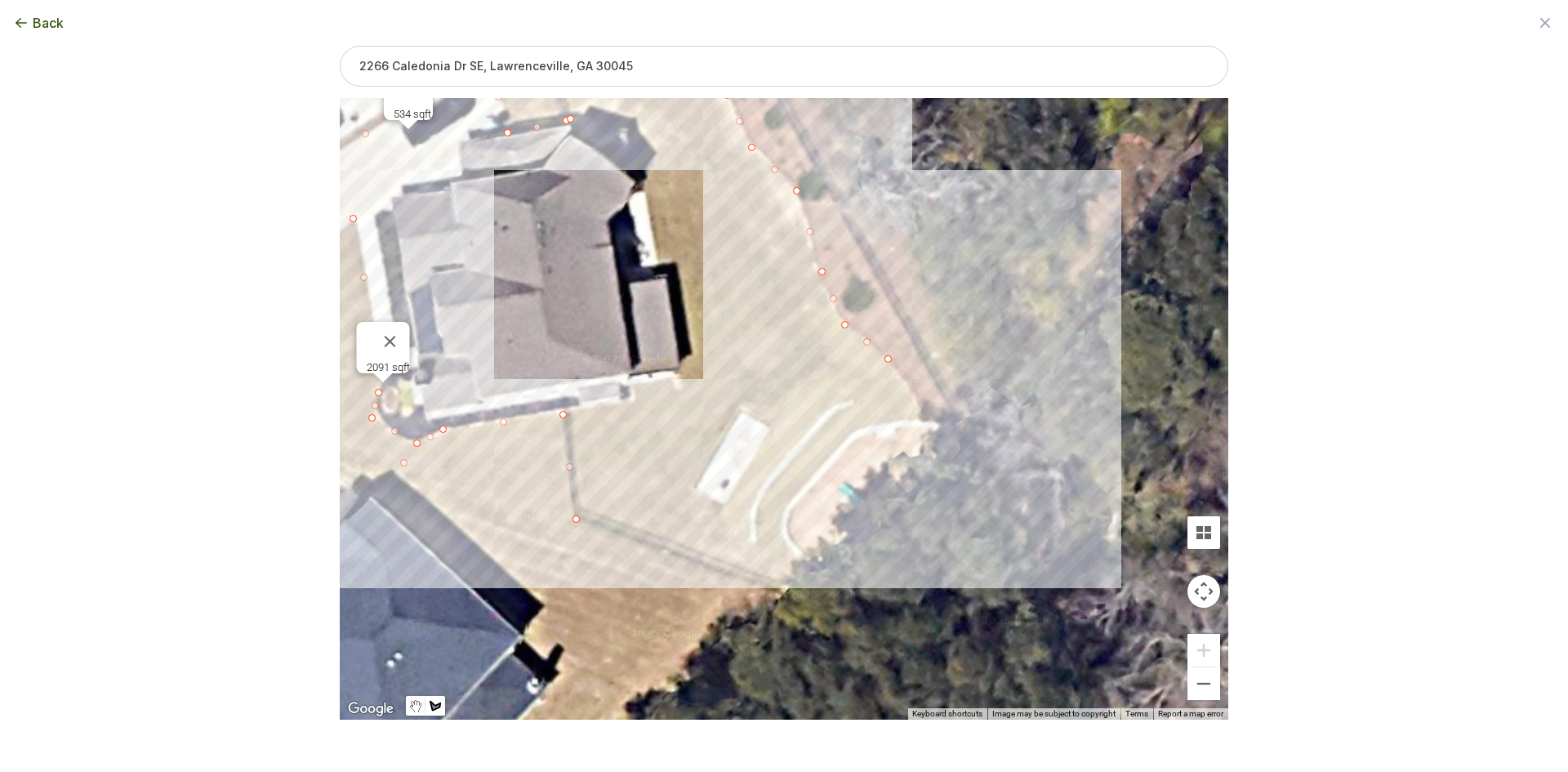
click at [925, 419] on div at bounding box center [784, 409] width 888 height 622
click at [877, 425] on div at bounding box center [784, 409] width 888 height 622
click at [839, 443] on div at bounding box center [784, 409] width 888 height 622
click at [784, 516] on div at bounding box center [784, 409] width 888 height 622
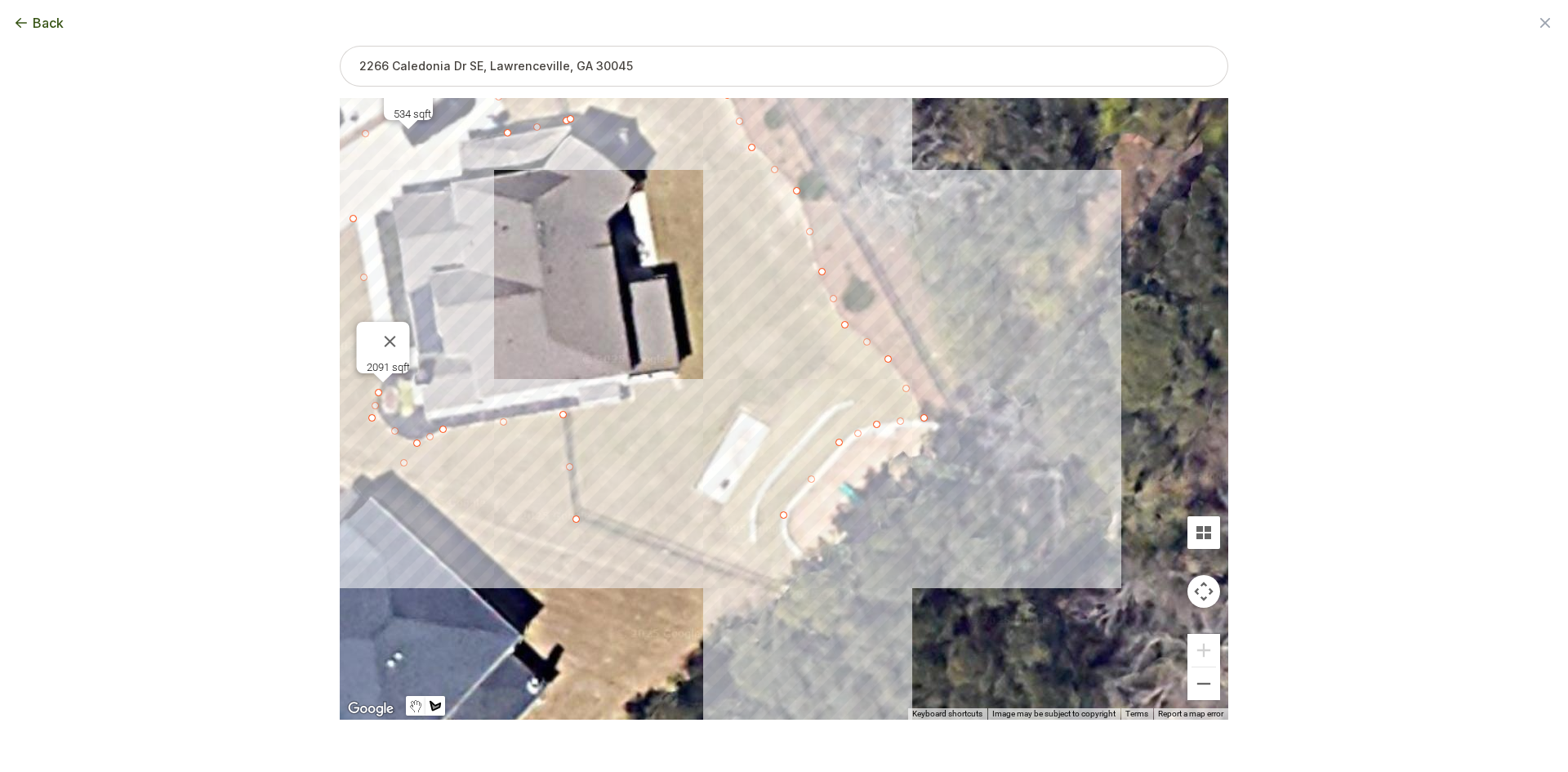
click at [817, 575] on div at bounding box center [784, 409] width 888 height 622
click at [804, 593] on div at bounding box center [784, 409] width 888 height 622
click at [581, 518] on div at bounding box center [784, 409] width 888 height 622
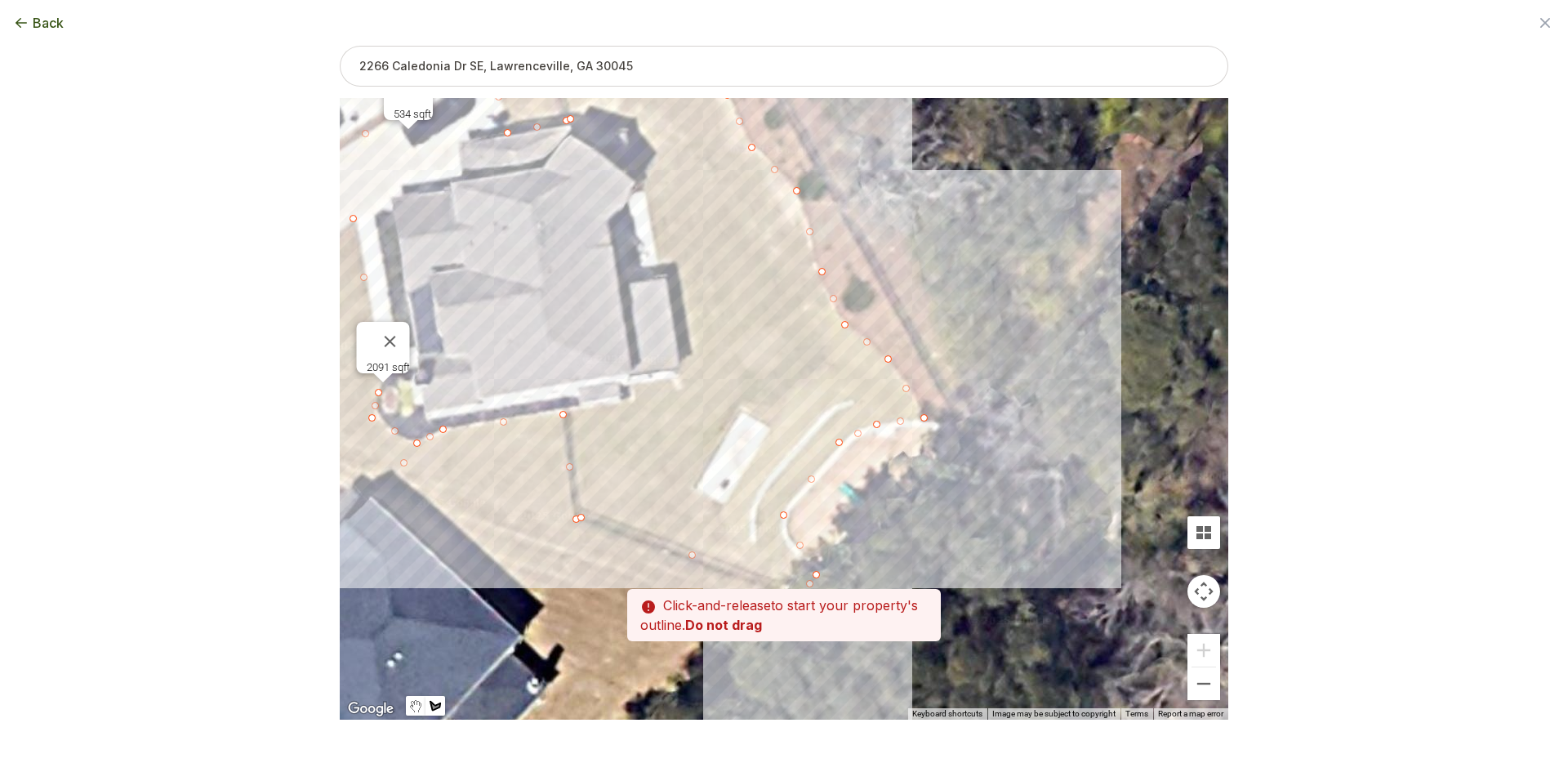
click at [567, 413] on div at bounding box center [784, 409] width 888 height 622
click at [634, 401] on div at bounding box center [784, 409] width 888 height 622
click at [634, 389] on div at bounding box center [784, 409] width 888 height 622
click at [674, 380] on div at bounding box center [784, 409] width 888 height 622
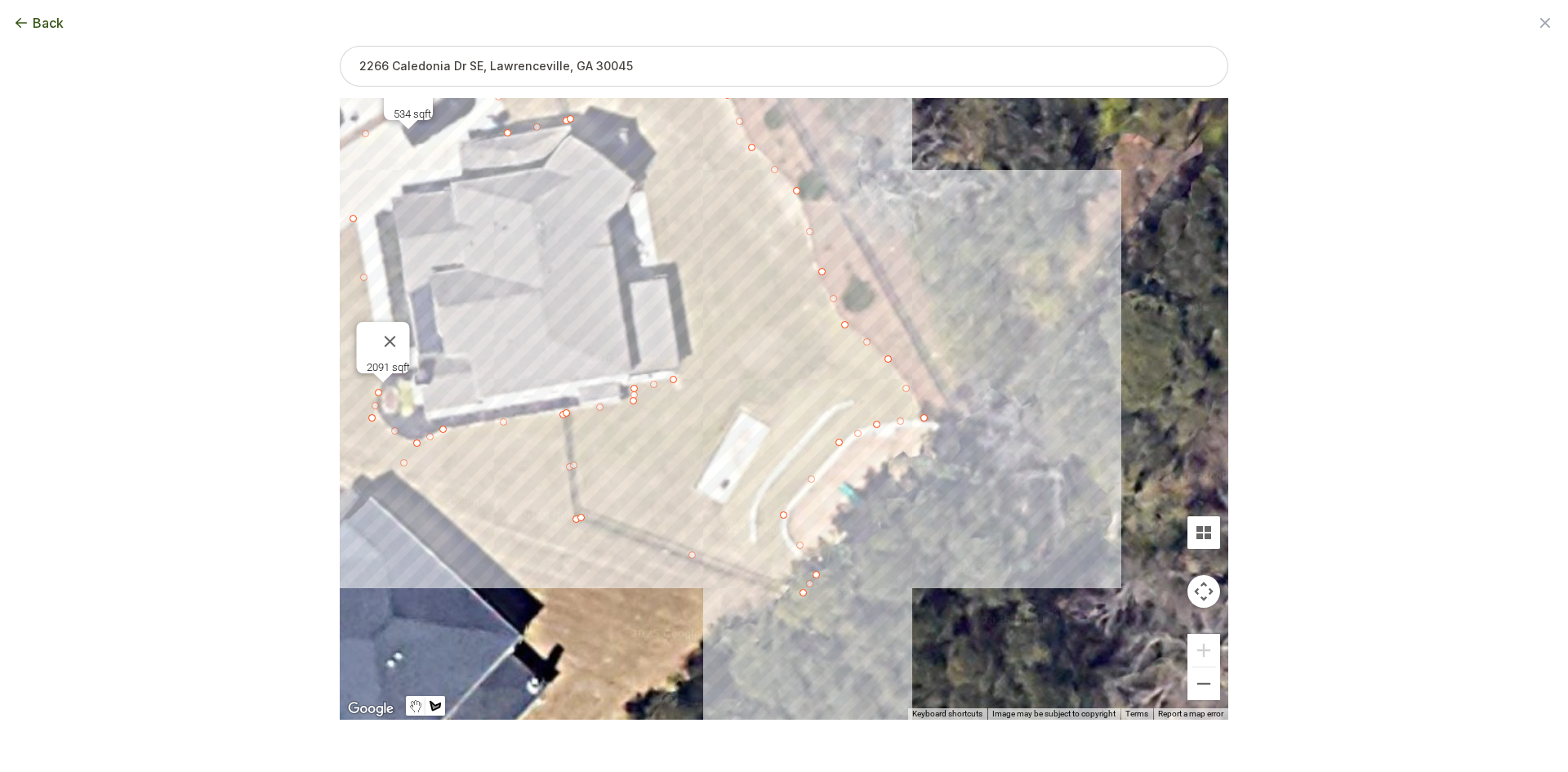
click at [685, 374] on div at bounding box center [784, 409] width 888 height 622
click at [667, 274] on div at bounding box center [784, 409] width 888 height 622
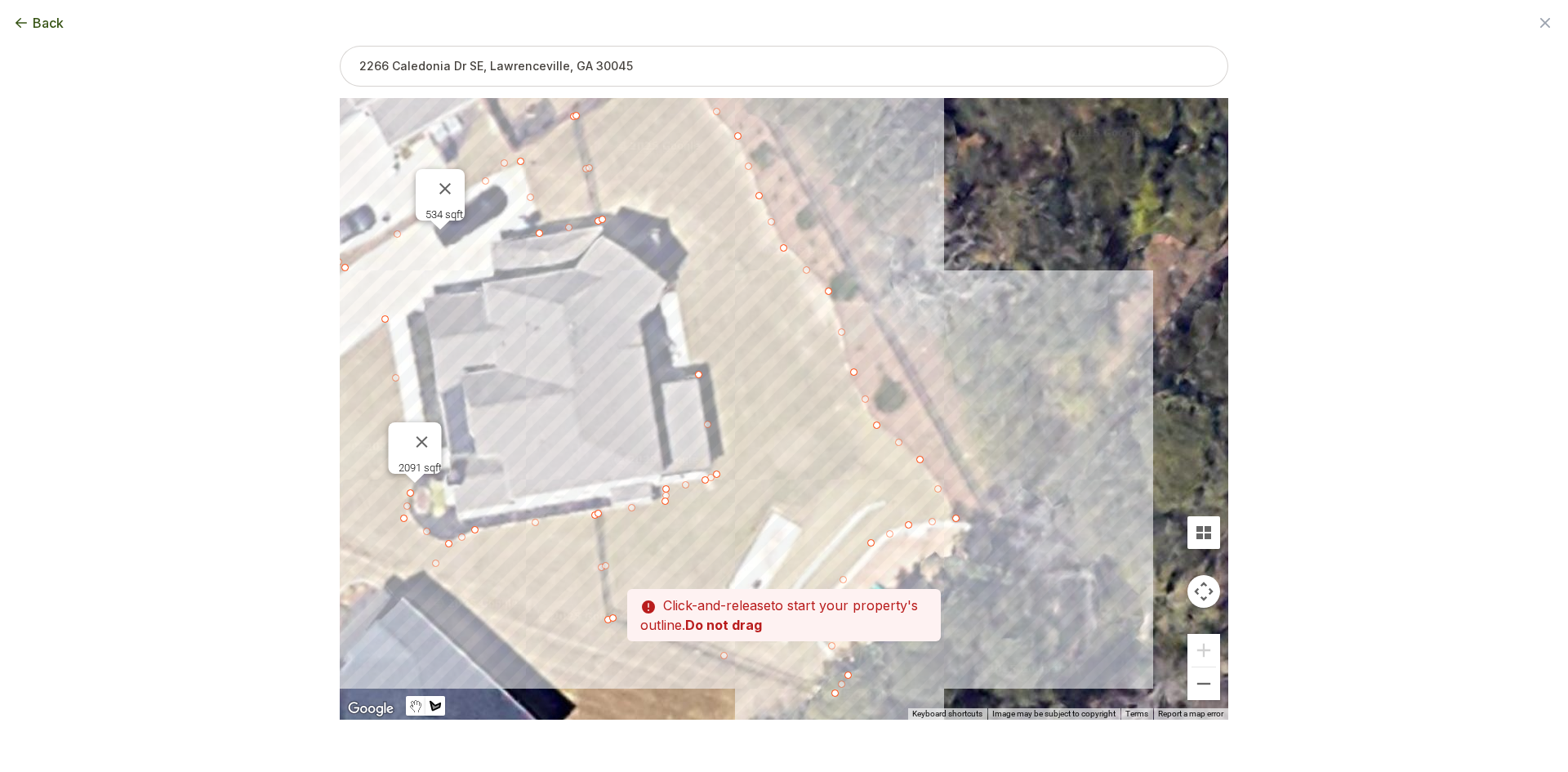
drag, startPoint x: 660, startPoint y: 224, endPoint x: 699, endPoint y: 352, distance: 133.8
click at [699, 352] on div at bounding box center [784, 409] width 888 height 622
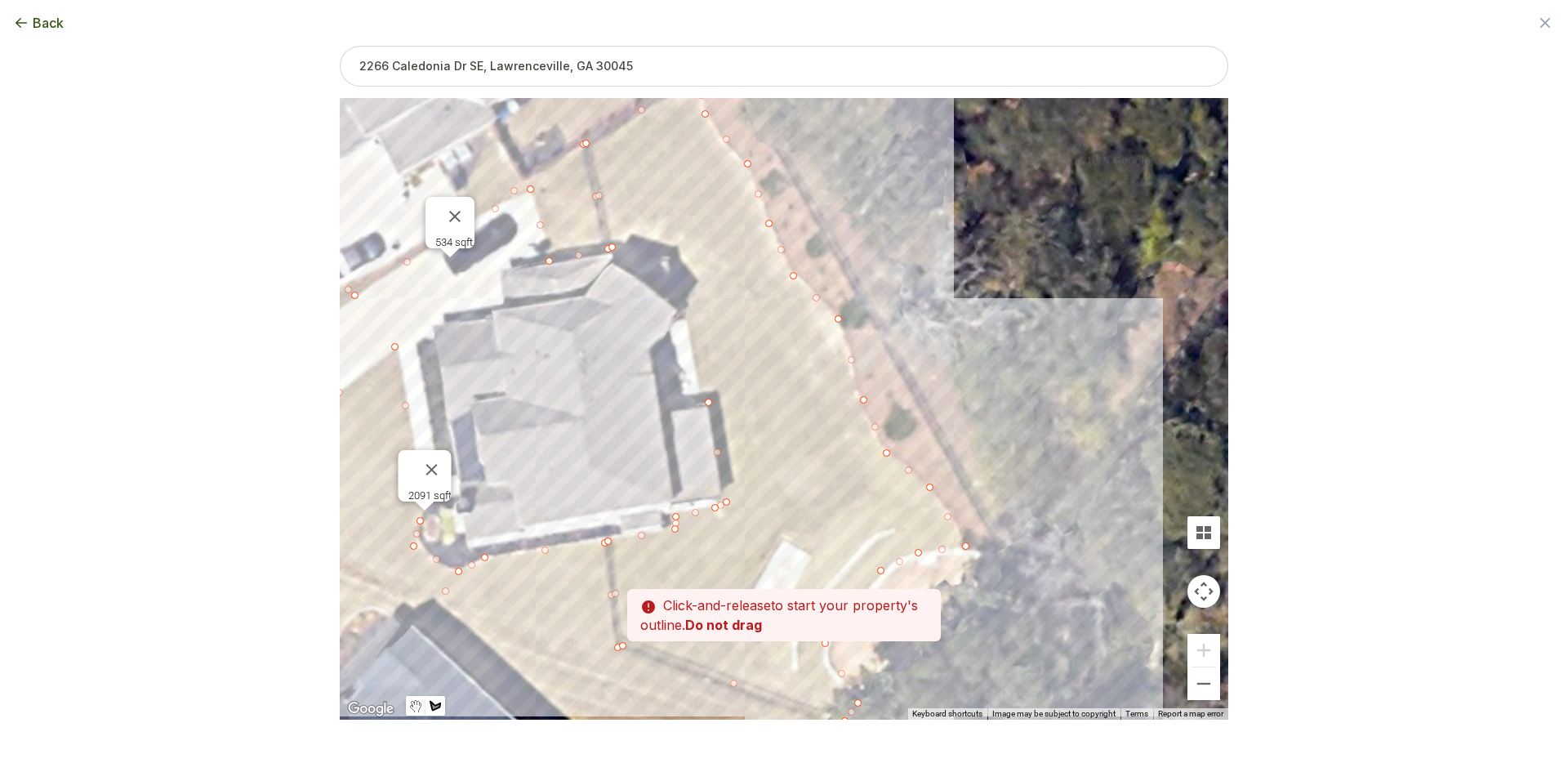
click at [688, 316] on div at bounding box center [784, 410] width 888 height 622
click at [669, 256] on div at bounding box center [784, 410] width 888 height 622
click at [615, 246] on div at bounding box center [784, 410] width 888 height 622
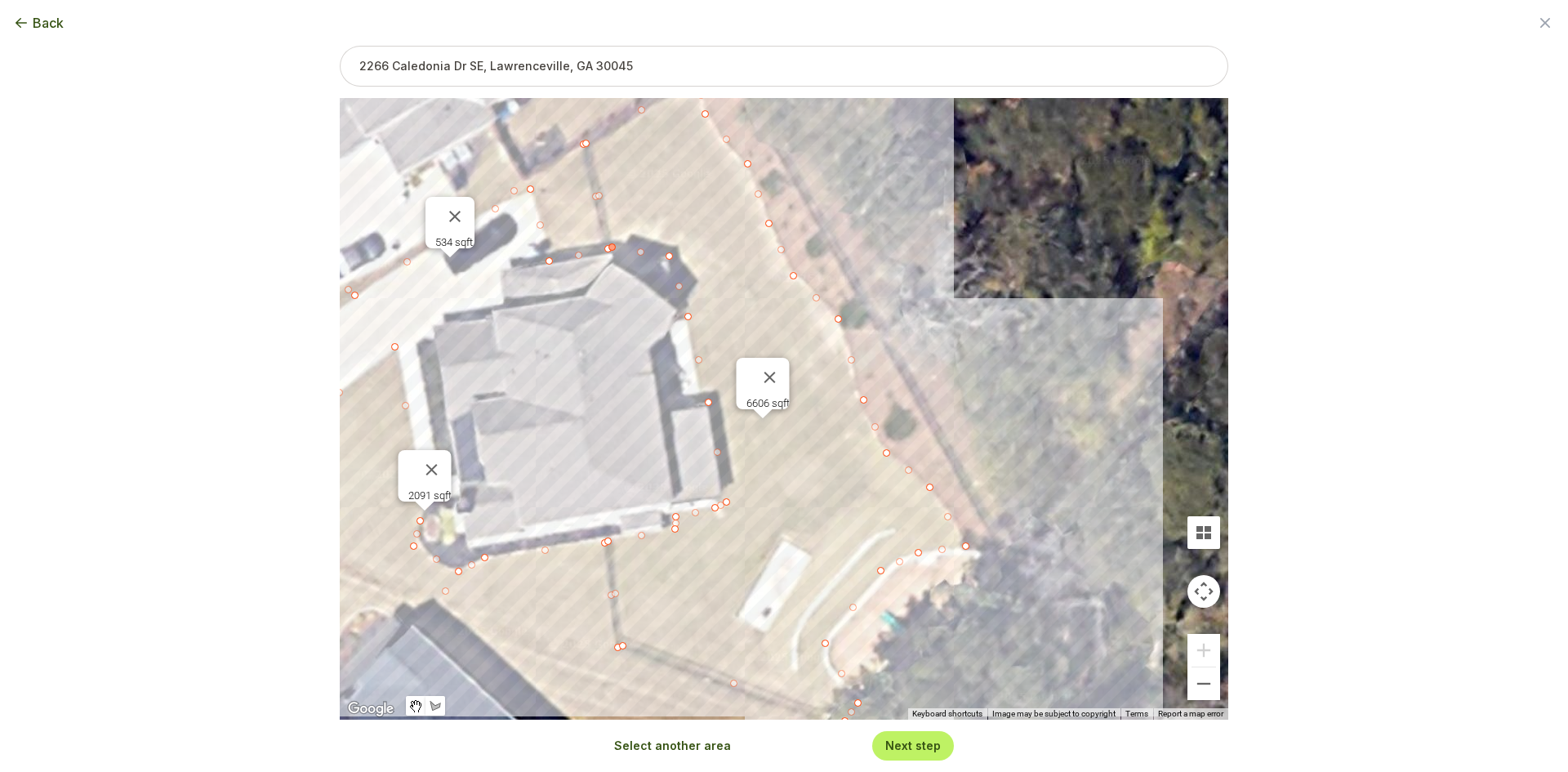
type input "9231"
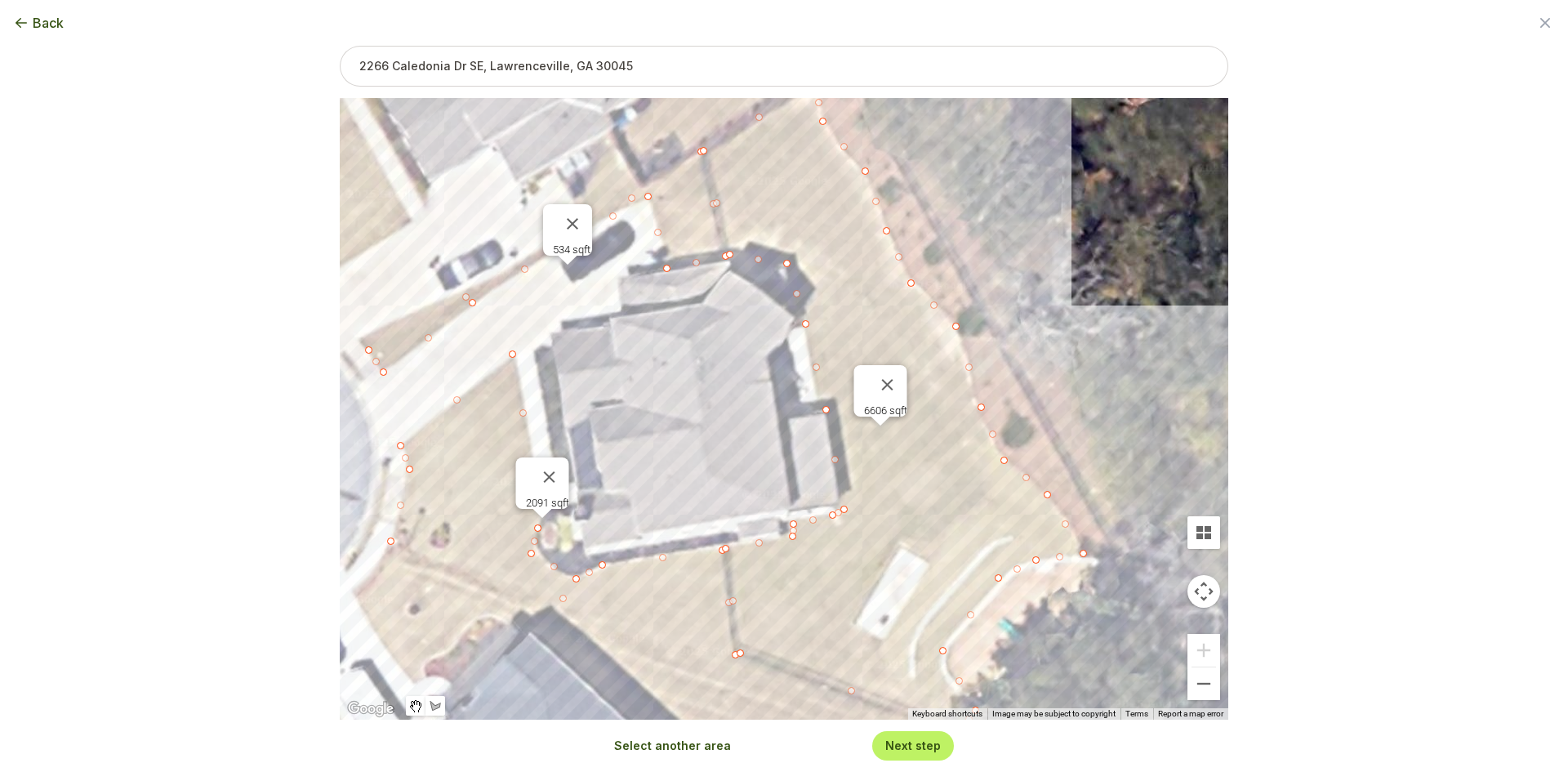
drag, startPoint x: 618, startPoint y: 364, endPoint x: 746, endPoint y: 371, distance: 128.2
click at [746, 371] on div "2091 sqft 534 sqft 6606 sqft" at bounding box center [784, 409] width 888 height 622
